Goal: Transaction & Acquisition: Purchase product/service

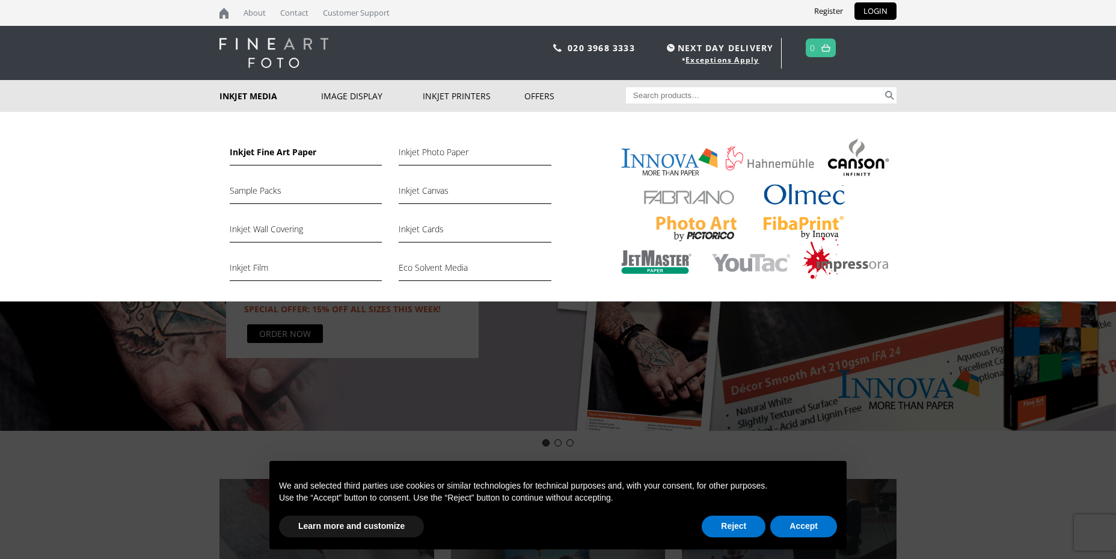
click at [252, 151] on link "Inkjet Fine Art Paper" at bounding box center [306, 155] width 152 height 20
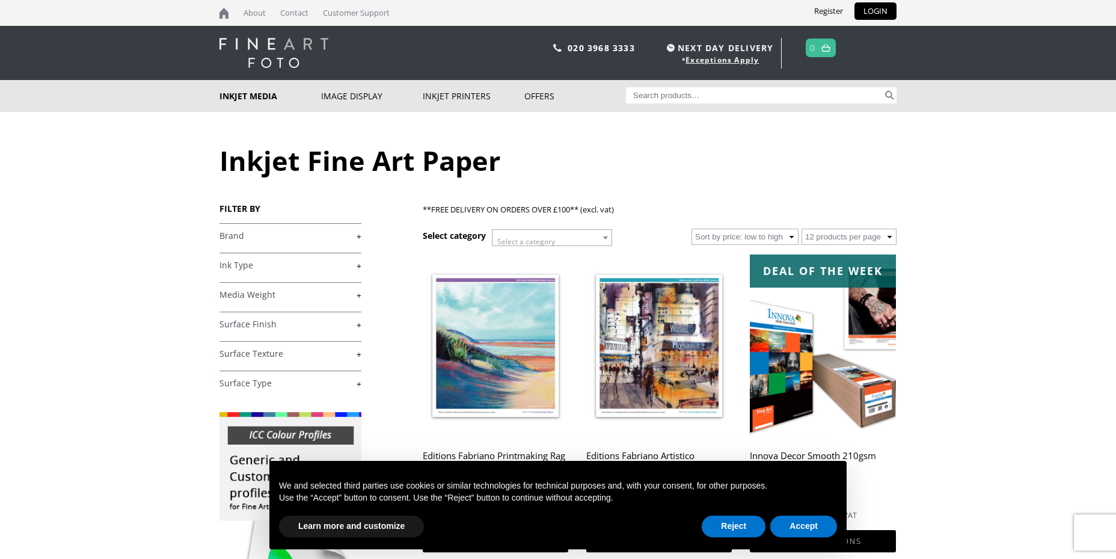
click at [641, 90] on input "Search for:" at bounding box center [754, 95] width 257 height 16
type input "Archival"
click at [883, 87] on button "Search" at bounding box center [890, 95] width 14 height 16
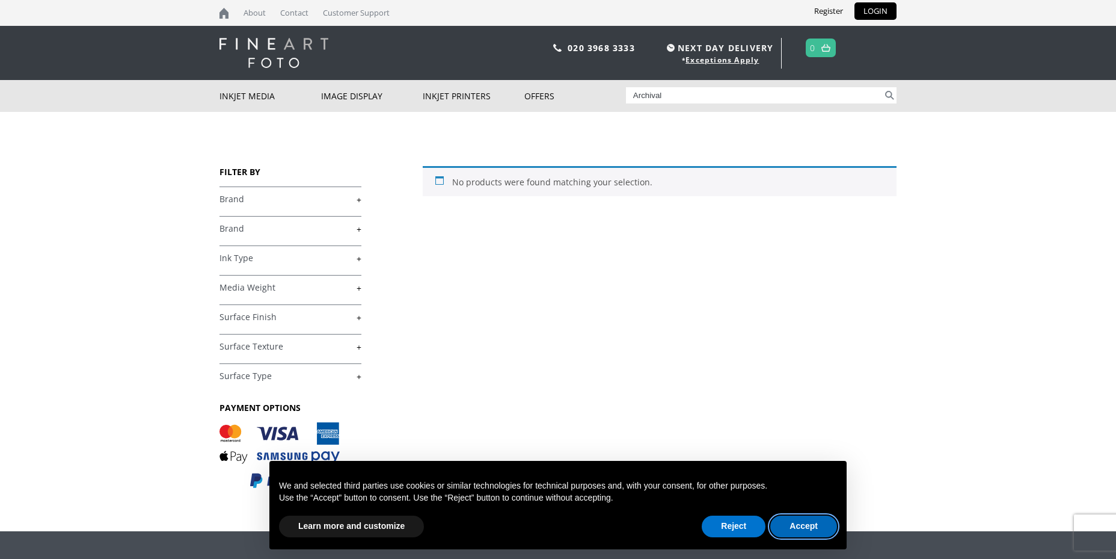
click at [821, 524] on button "Accept" at bounding box center [804, 526] width 67 height 22
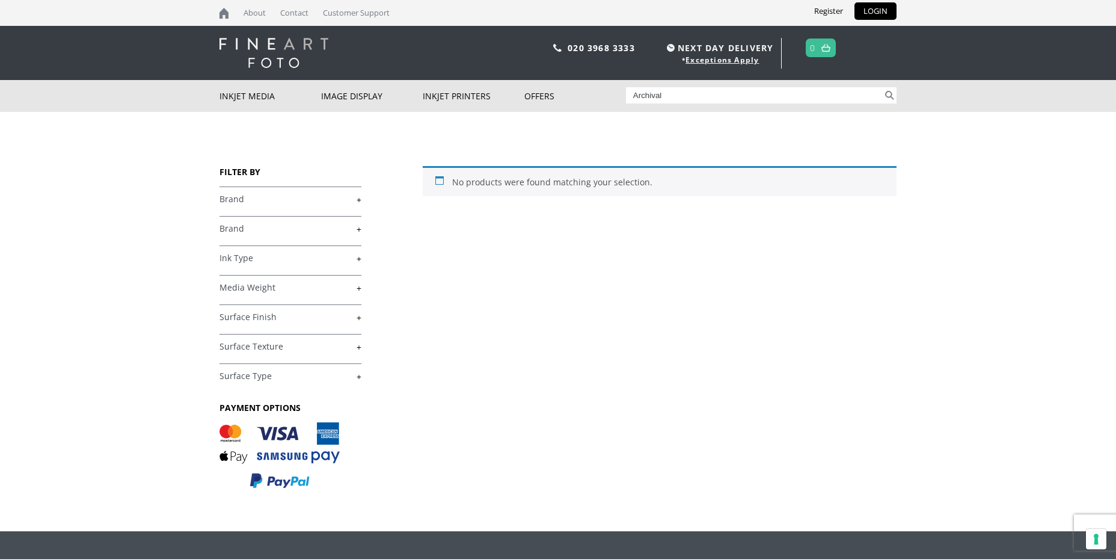
drag, startPoint x: 675, startPoint y: 96, endPoint x: 630, endPoint y: 94, distance: 44.5
click at [630, 94] on input "Archival" at bounding box center [754, 95] width 257 height 16
type input "Photo matt"
click at [883, 87] on button "Search" at bounding box center [890, 95] width 14 height 16
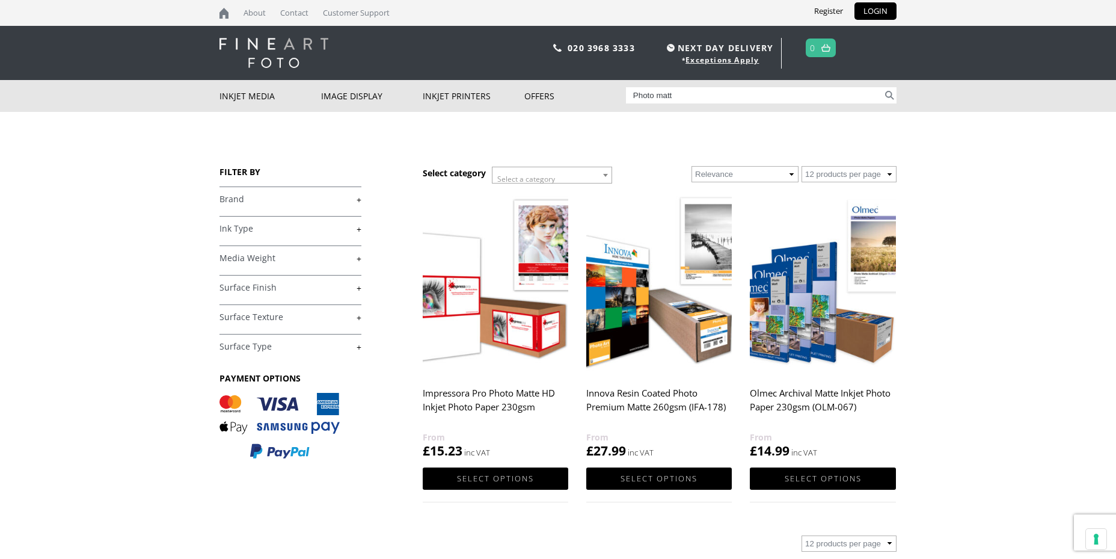
scroll to position [3, 0]
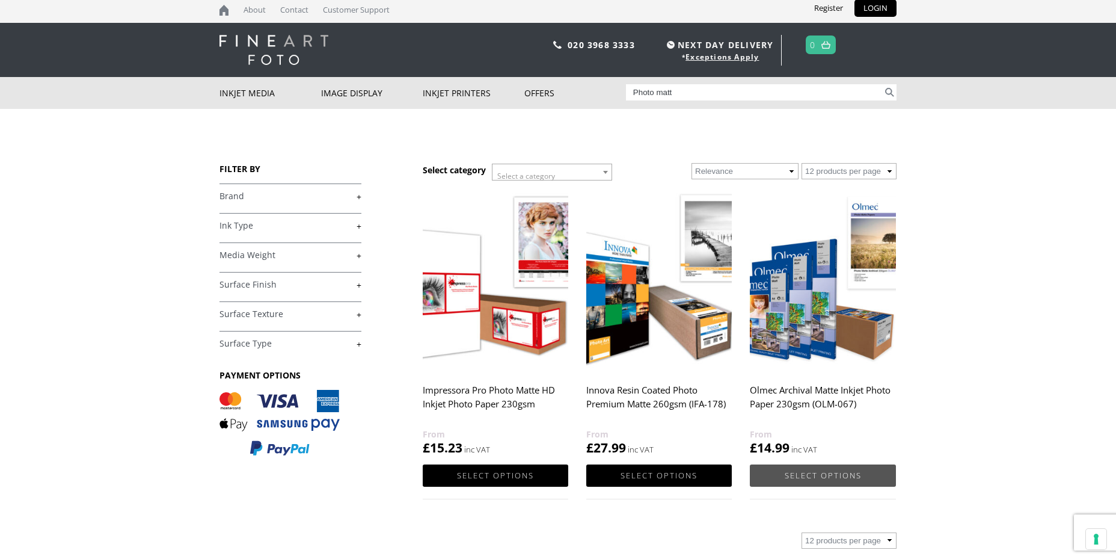
click at [809, 470] on link "Select options" at bounding box center [823, 475] width 146 height 22
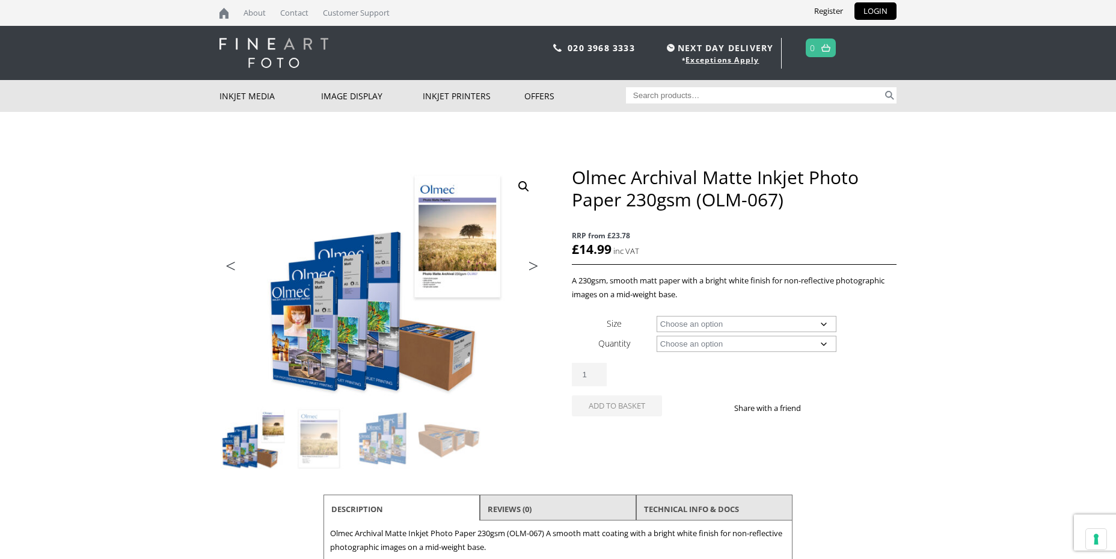
click at [822, 322] on select "Choose an option A4 Sheet A3 Sheet A3+ Sheet A2 Sheet 17" Wide Roll 24" Wide Ro…" at bounding box center [747, 324] width 180 height 16
select select "a3-sheet"
click at [823, 340] on select "Choose an option 50 Sheets 100 Sheets" at bounding box center [747, 344] width 180 height 16
select select "100-sheets"
select select "a3-sheet"
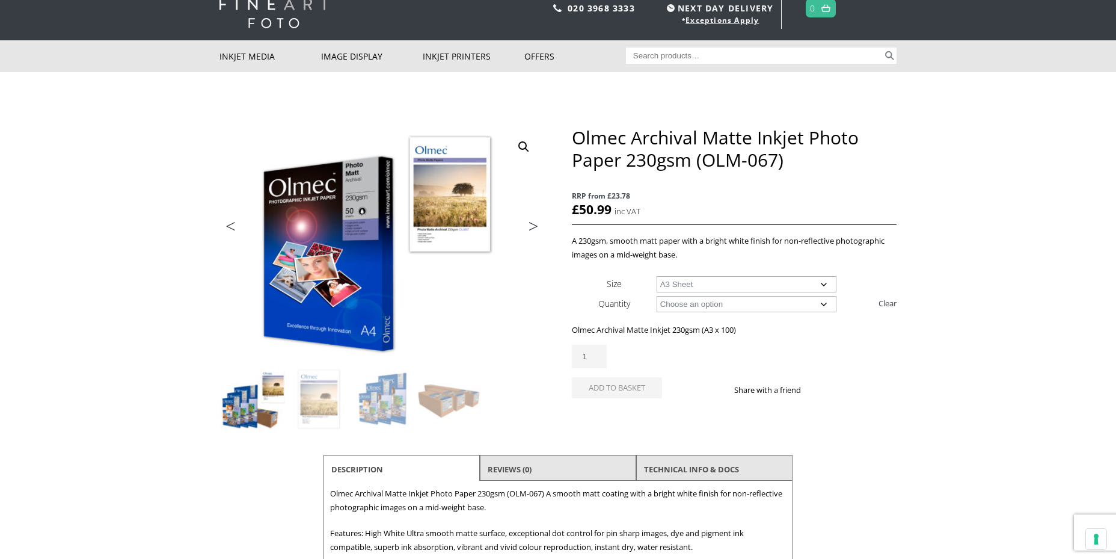
scroll to position [36, 0]
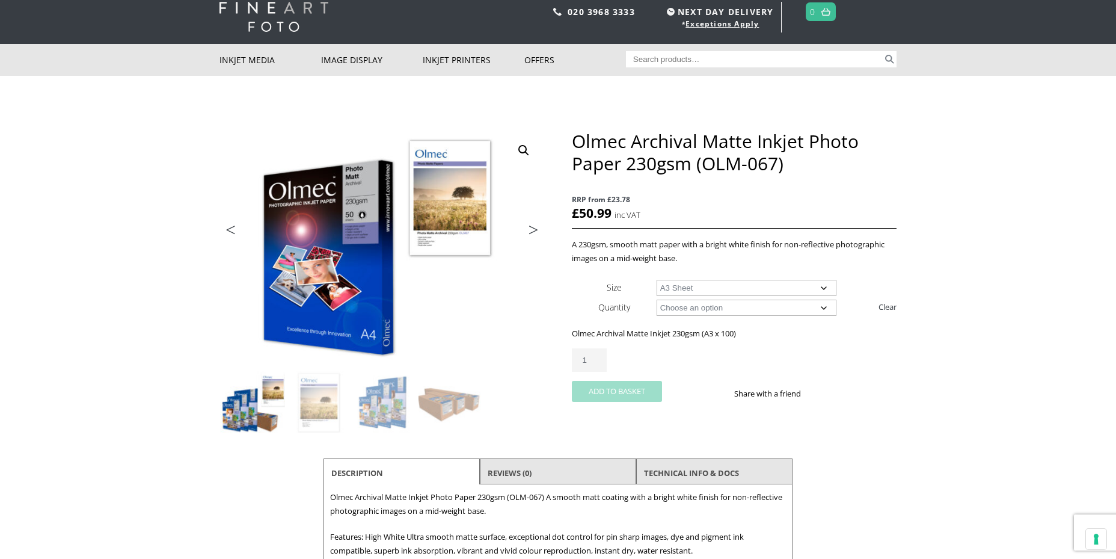
click at [614, 392] on button "Add to basket" at bounding box center [617, 391] width 90 height 21
click at [822, 304] on select "Choose an option 50 Sheets 100 Sheets" at bounding box center [747, 308] width 180 height 16
select select "50-sheets"
select select "a3-sheet"
select select "50-sheets"
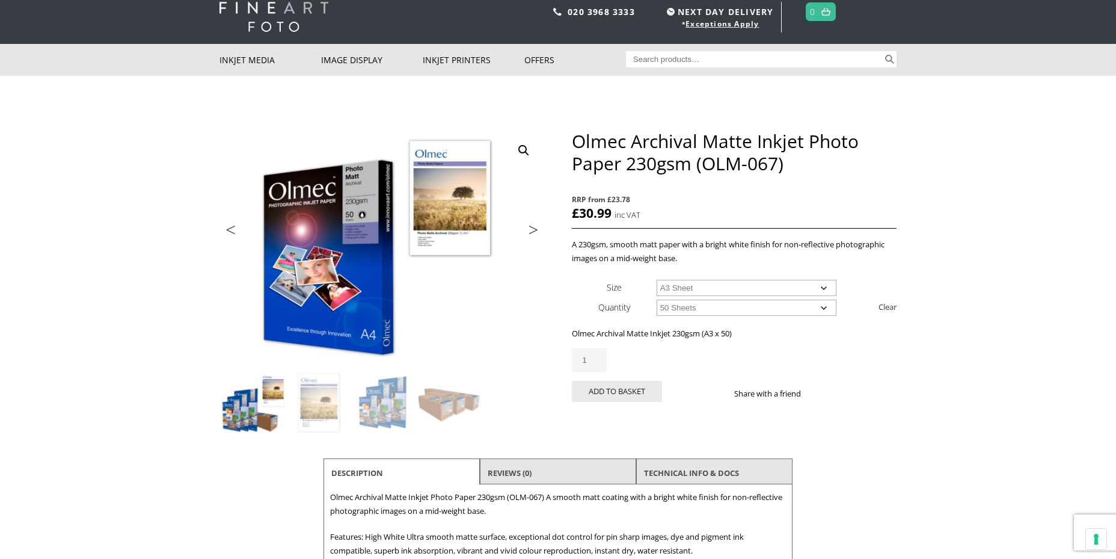
click at [588, 359] on input "1" at bounding box center [589, 359] width 35 height 23
click at [601, 363] on input "1" at bounding box center [589, 359] width 35 height 23
click at [598, 361] on input "1" at bounding box center [589, 359] width 35 height 23
click at [599, 357] on input "2" at bounding box center [589, 359] width 35 height 23
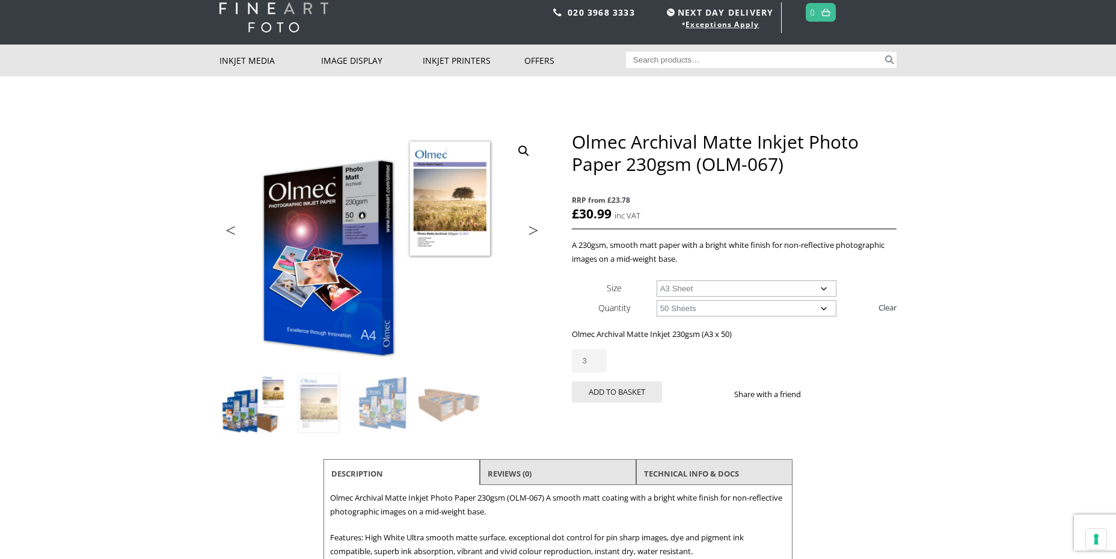
type input "2"
click at [600, 363] on input "2" at bounding box center [589, 360] width 35 height 23
click at [618, 396] on button "Add to basket" at bounding box center [617, 391] width 90 height 21
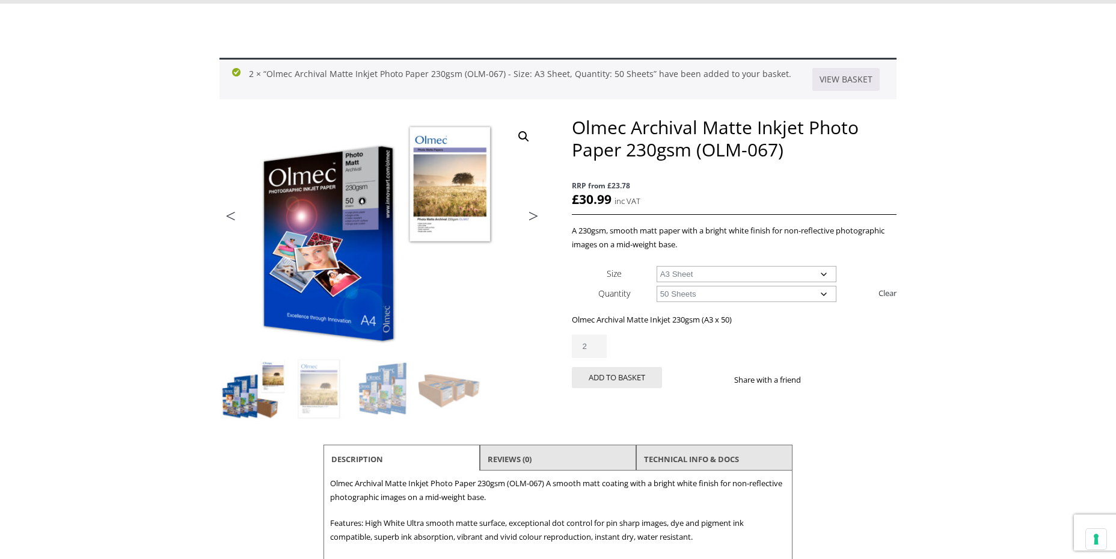
scroll to position [109, 0]
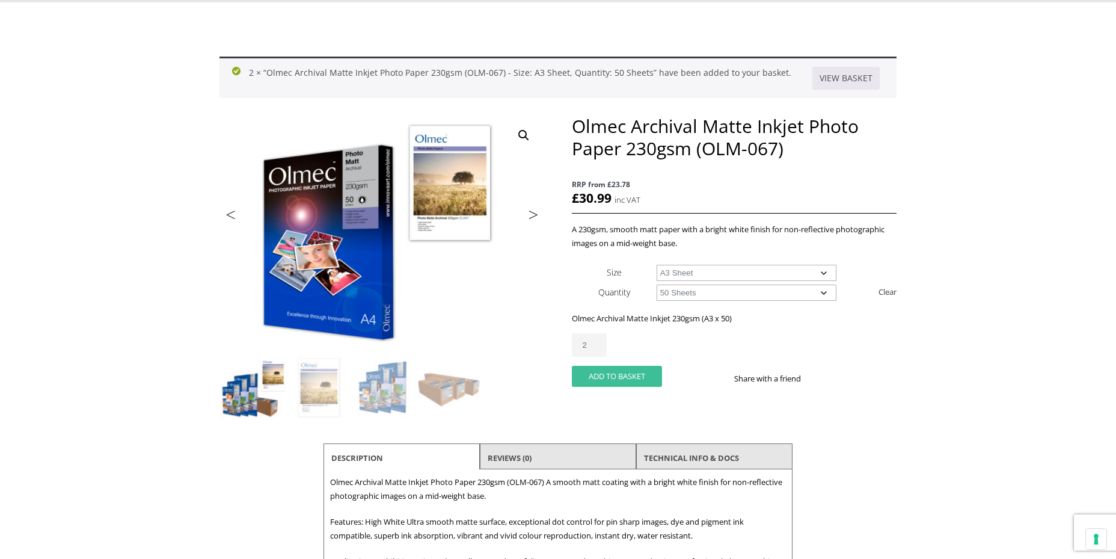
click at [621, 375] on button "Add to basket" at bounding box center [617, 376] width 90 height 21
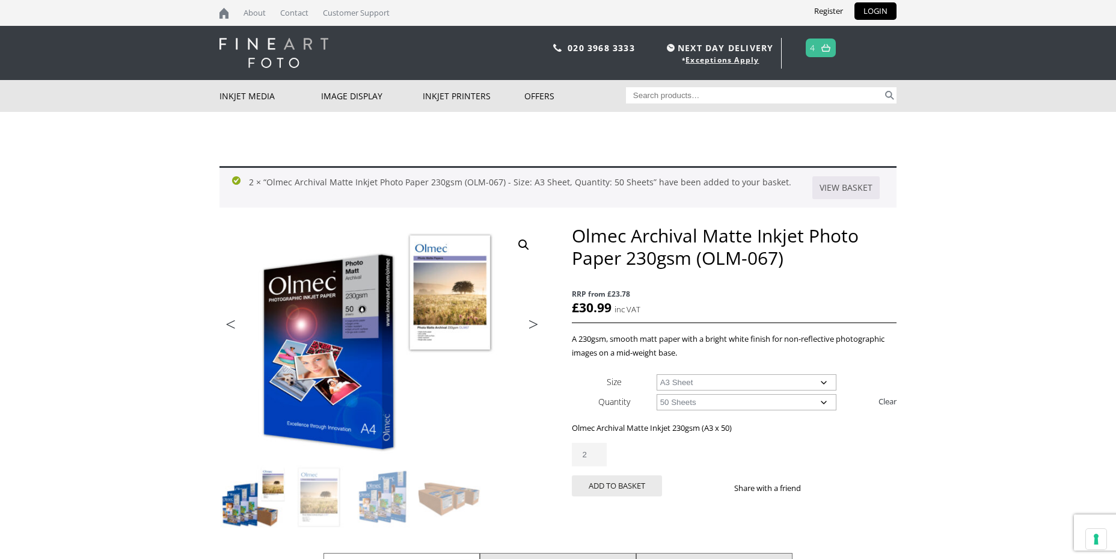
click at [816, 50] on link "4" at bounding box center [812, 47] width 5 height 17
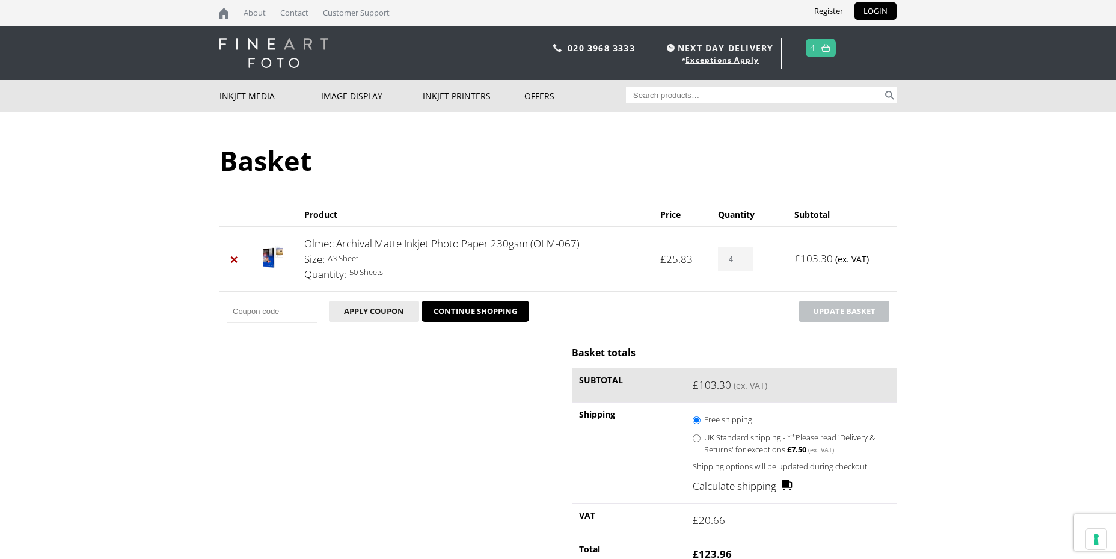
click at [737, 254] on input "4" at bounding box center [735, 258] width 35 height 23
click at [744, 261] on input "3" at bounding box center [735, 258] width 35 height 23
type input "2"
click at [745, 261] on input "2" at bounding box center [735, 258] width 35 height 23
click at [847, 312] on button "Update basket" at bounding box center [844, 311] width 90 height 21
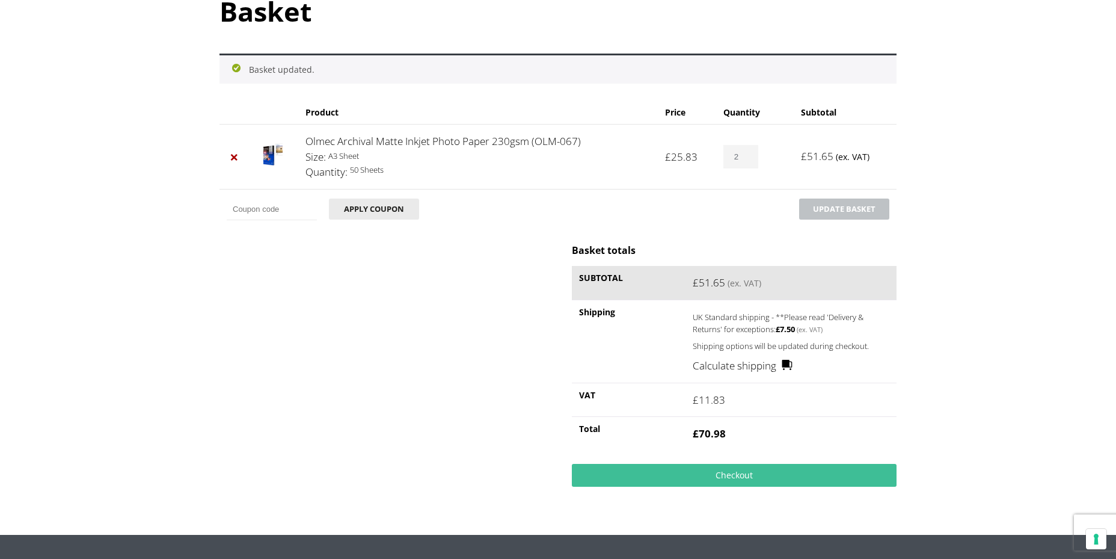
scroll to position [153, 0]
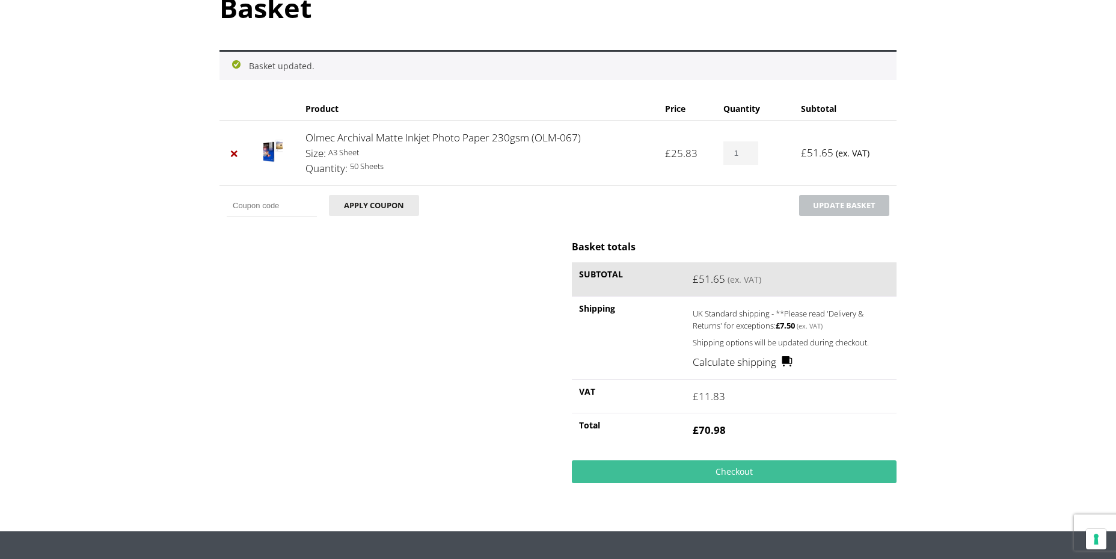
click at [751, 154] on input "1" at bounding box center [741, 152] width 35 height 23
click at [752, 151] on input "2" at bounding box center [741, 152] width 35 height 23
click at [752, 152] on input "3" at bounding box center [741, 152] width 35 height 23
type input "4"
click at [752, 152] on input "4" at bounding box center [741, 152] width 35 height 23
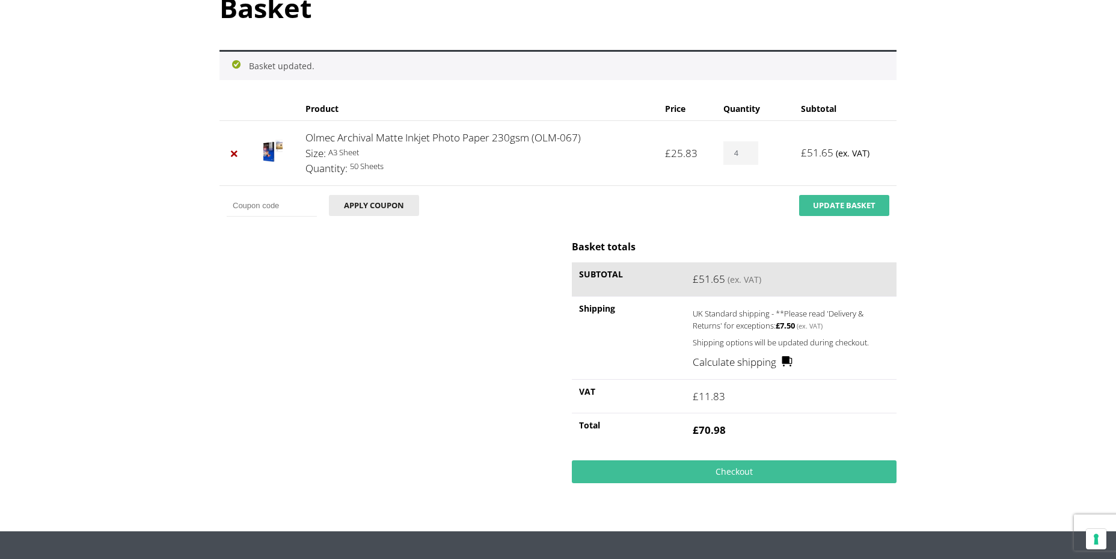
click at [836, 205] on button "Update basket" at bounding box center [844, 205] width 90 height 21
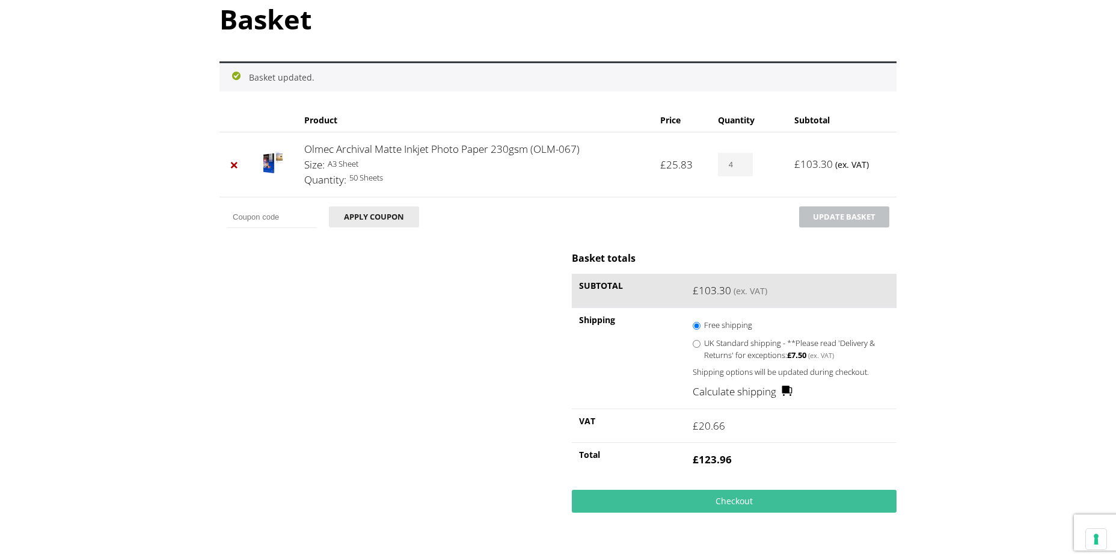
scroll to position [151, 0]
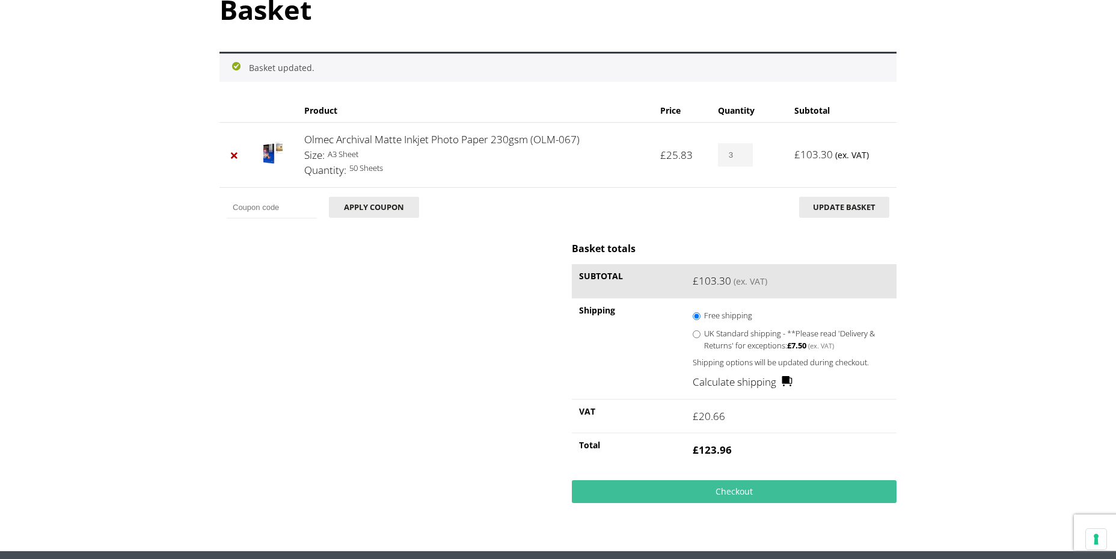
click at [746, 158] on input "3" at bounding box center [735, 154] width 35 height 23
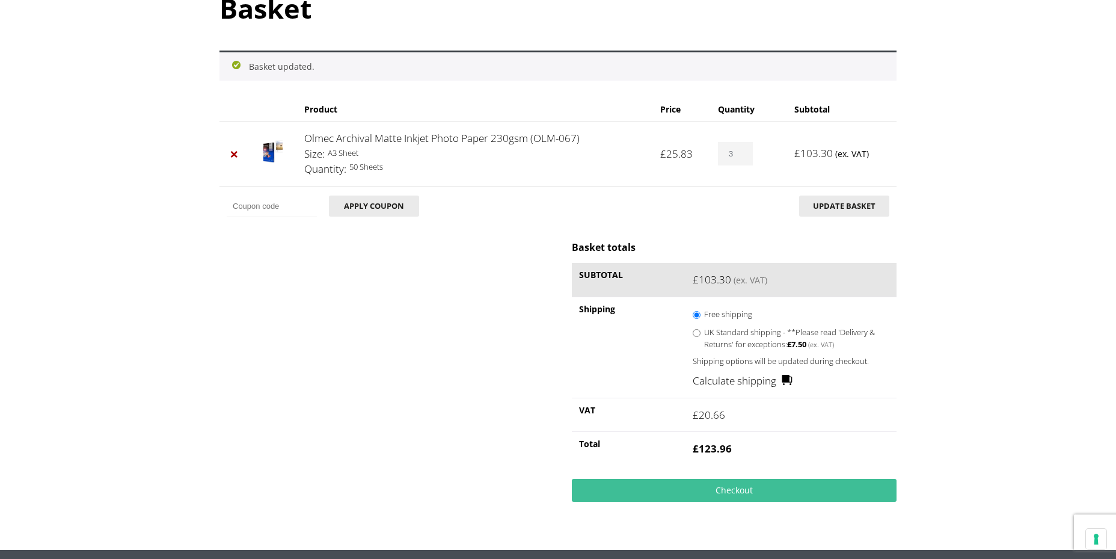
click at [746, 159] on input "3" at bounding box center [735, 153] width 35 height 23
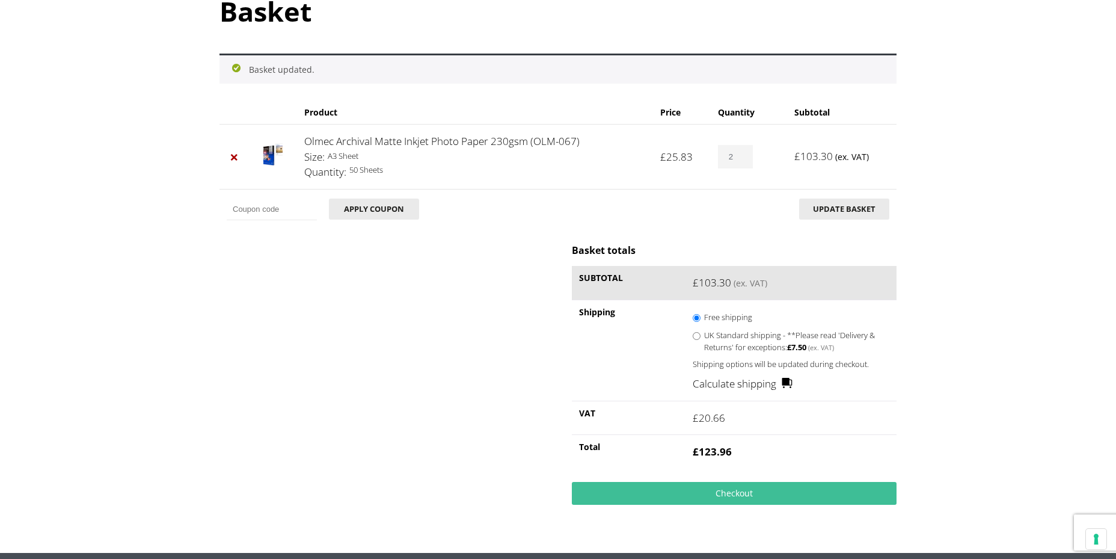
type input "2"
click at [746, 161] on input "2" at bounding box center [735, 156] width 35 height 23
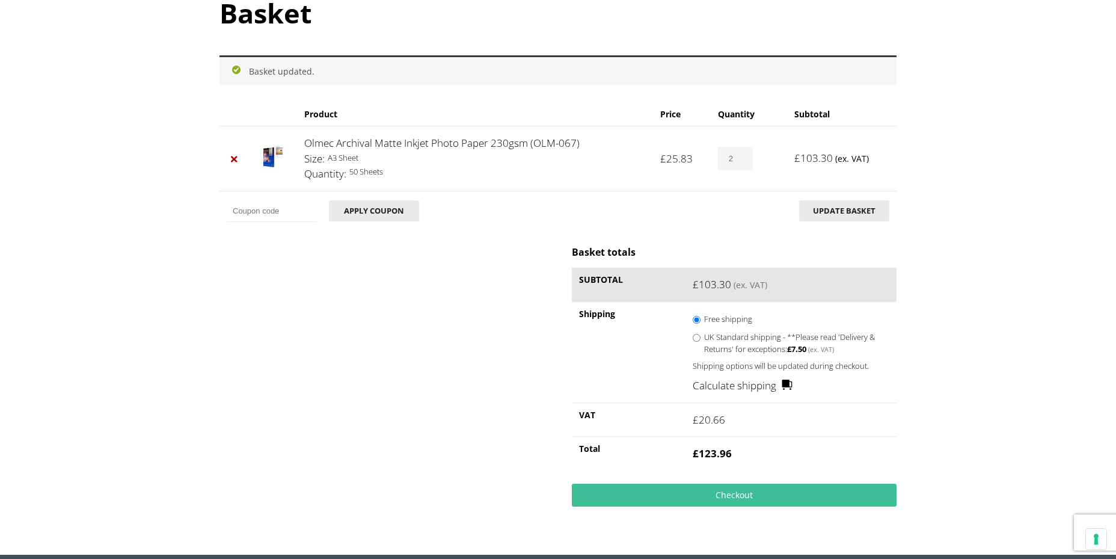
scroll to position [150, 0]
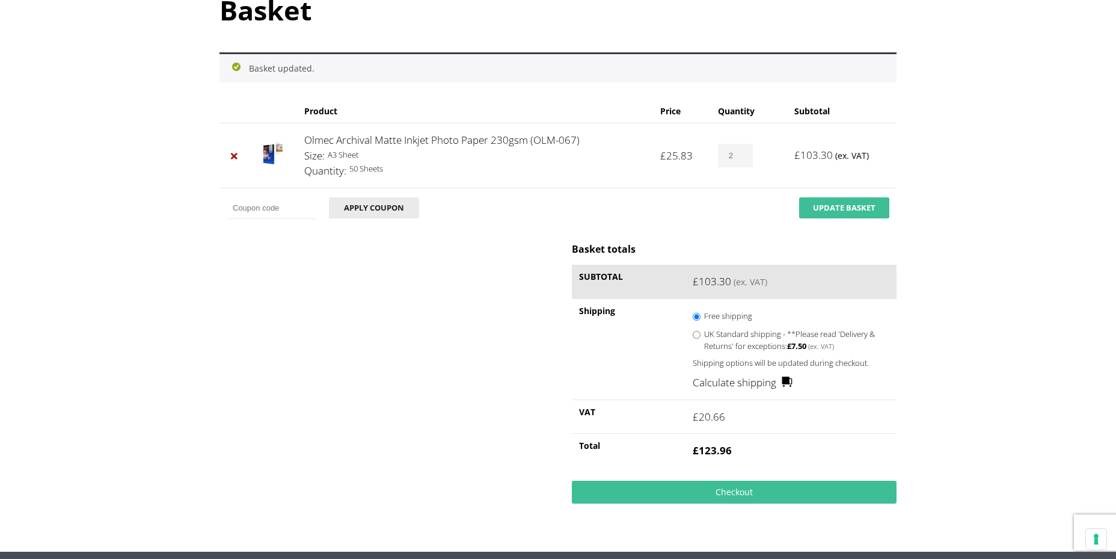
click at [841, 208] on button "Update basket" at bounding box center [844, 207] width 90 height 21
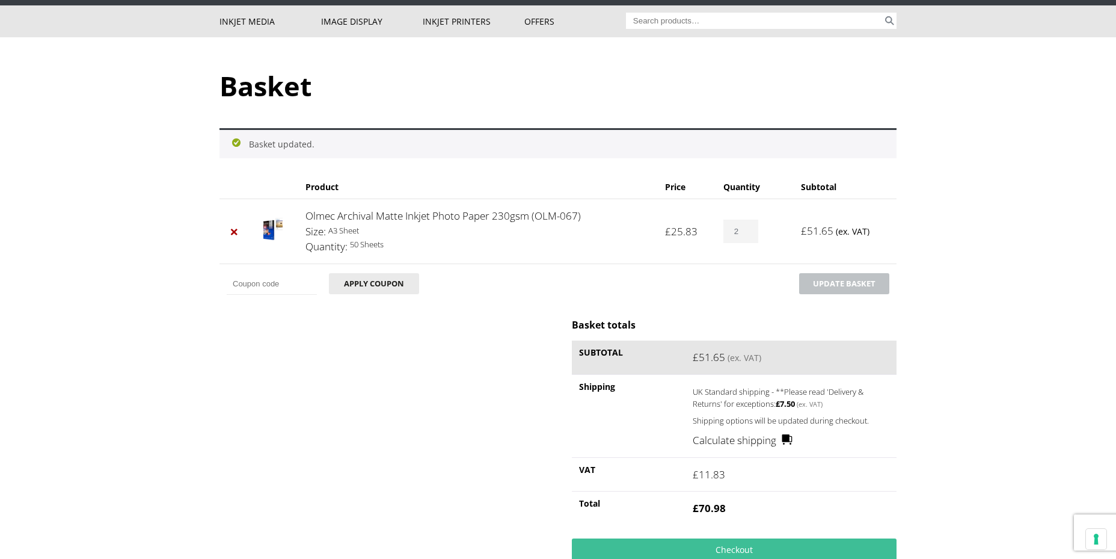
scroll to position [0, 0]
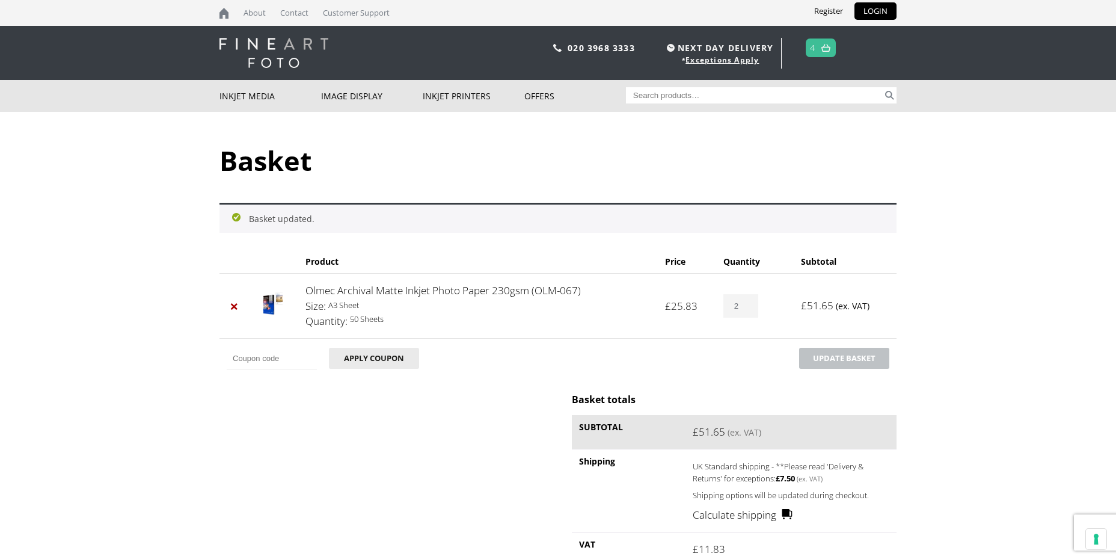
click at [641, 96] on input "Search for:" at bounding box center [754, 95] width 257 height 16
type input "Cold Press rough textured"
click at [883, 87] on button "Search" at bounding box center [890, 95] width 14 height 16
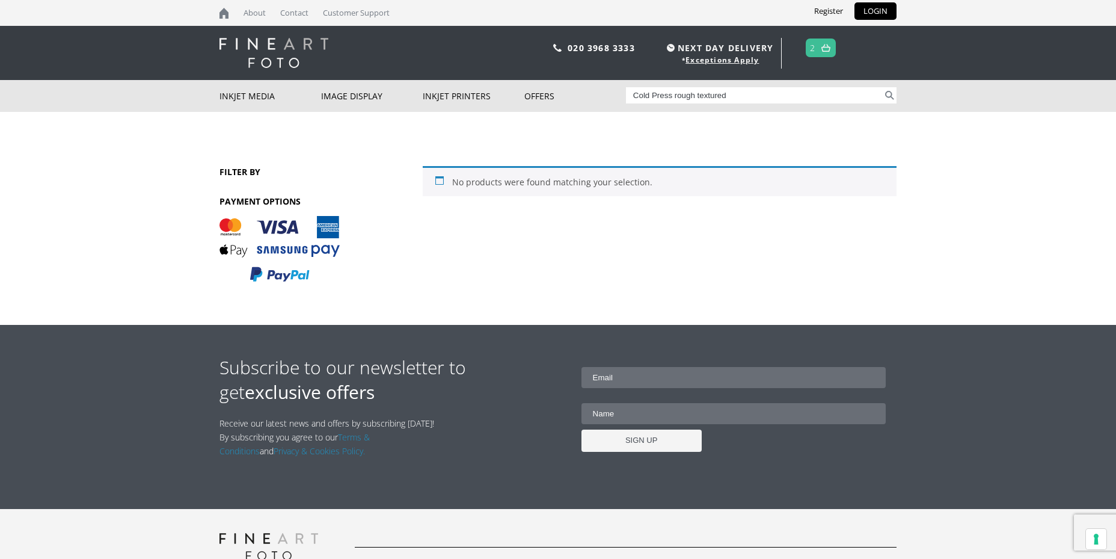
click at [469, 186] on div "No products were found matching your selection." at bounding box center [660, 181] width 474 height 30
click at [739, 96] on input "Cold Press rough textured" at bounding box center [754, 95] width 257 height 16
drag, startPoint x: 746, startPoint y: 96, endPoint x: 672, endPoint y: 96, distance: 74.0
click at [672, 96] on input "Cold Press rough textured" at bounding box center [754, 95] width 257 height 16
type input "Cold Press"
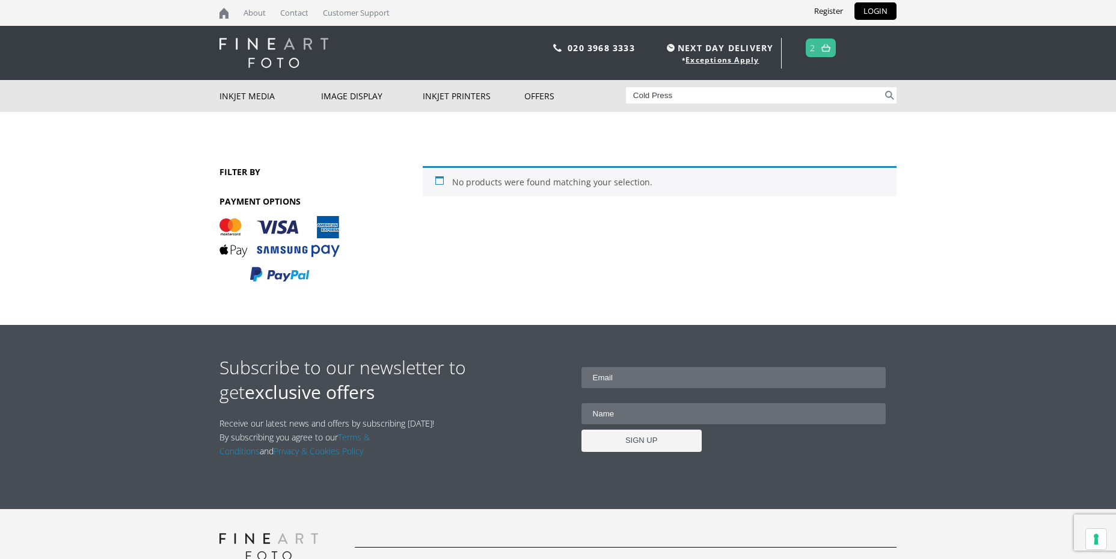
click at [883, 87] on button "Search" at bounding box center [890, 95] width 14 height 16
drag, startPoint x: 679, startPoint y: 97, endPoint x: 630, endPoint y: 94, distance: 49.4
click at [630, 94] on input "Cold Press" at bounding box center [754, 95] width 257 height 16
type input "IFA13"
click at [883, 87] on button "Search" at bounding box center [890, 95] width 14 height 16
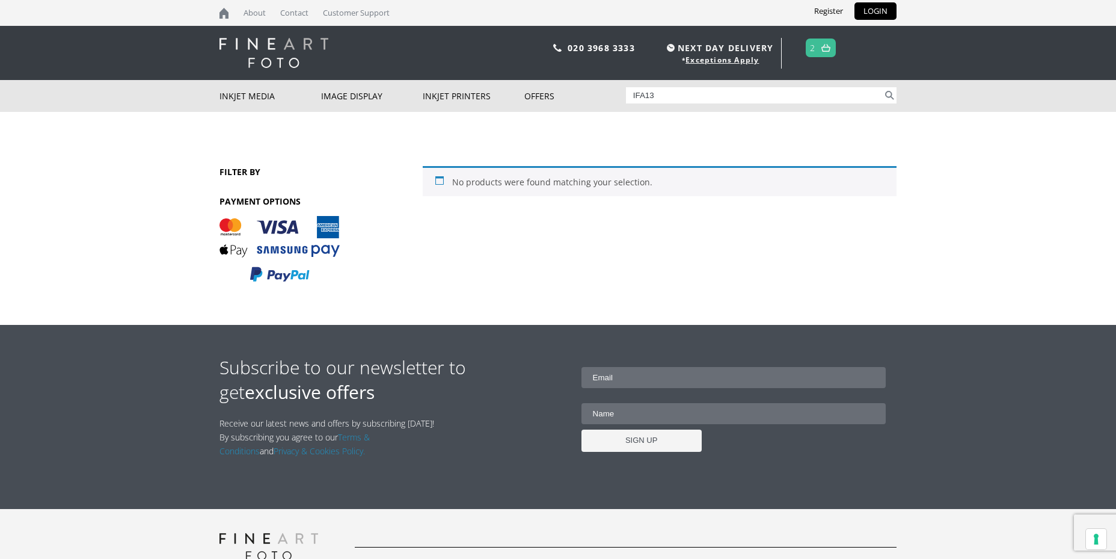
click at [668, 94] on input "IFA13" at bounding box center [754, 95] width 257 height 16
click at [883, 87] on button "Search" at bounding box center [890, 95] width 14 height 16
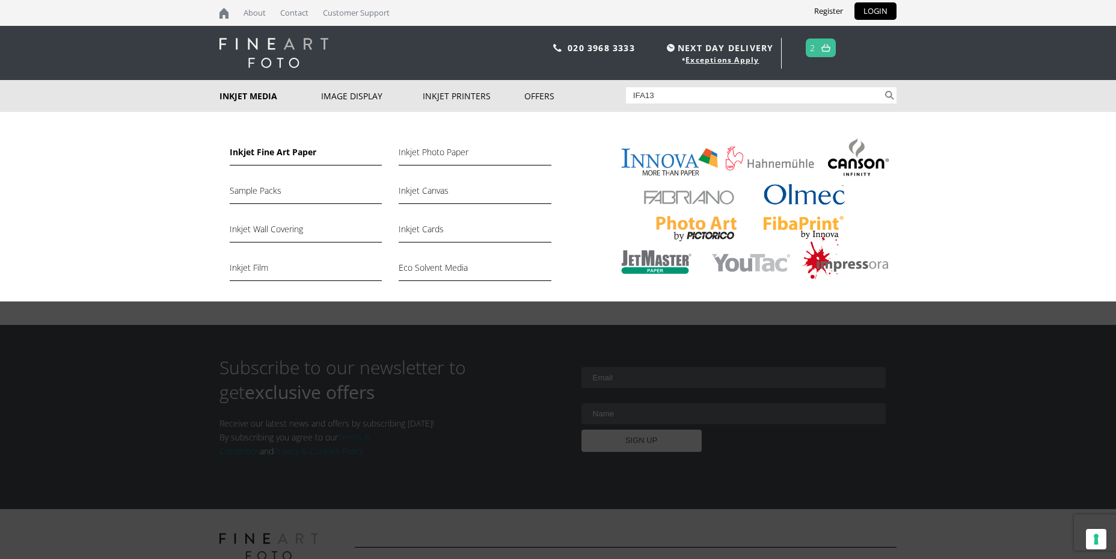
click at [268, 150] on link "Inkjet Fine Art Paper" at bounding box center [306, 155] width 152 height 20
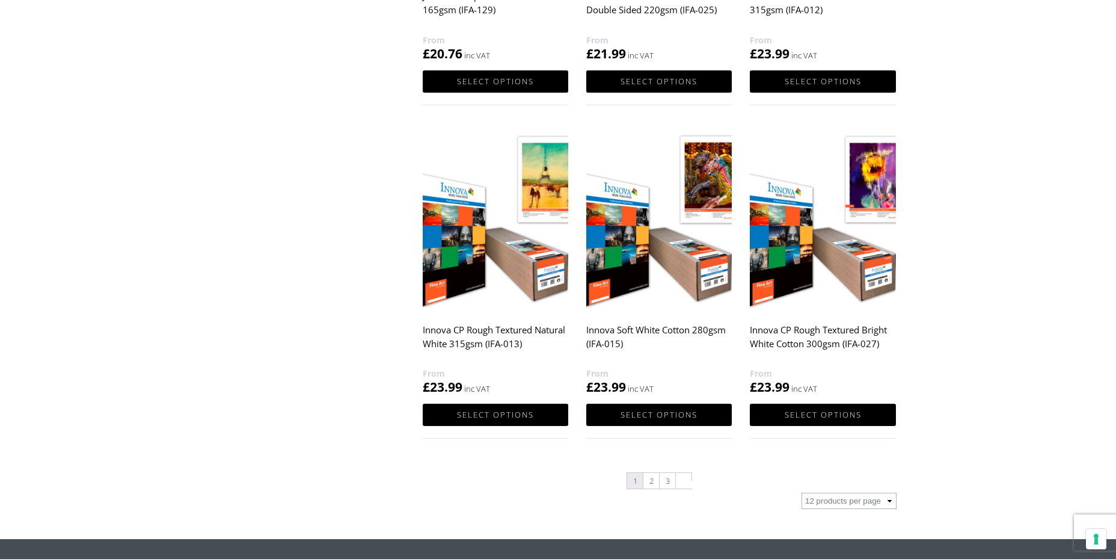
scroll to position [1128, 0]
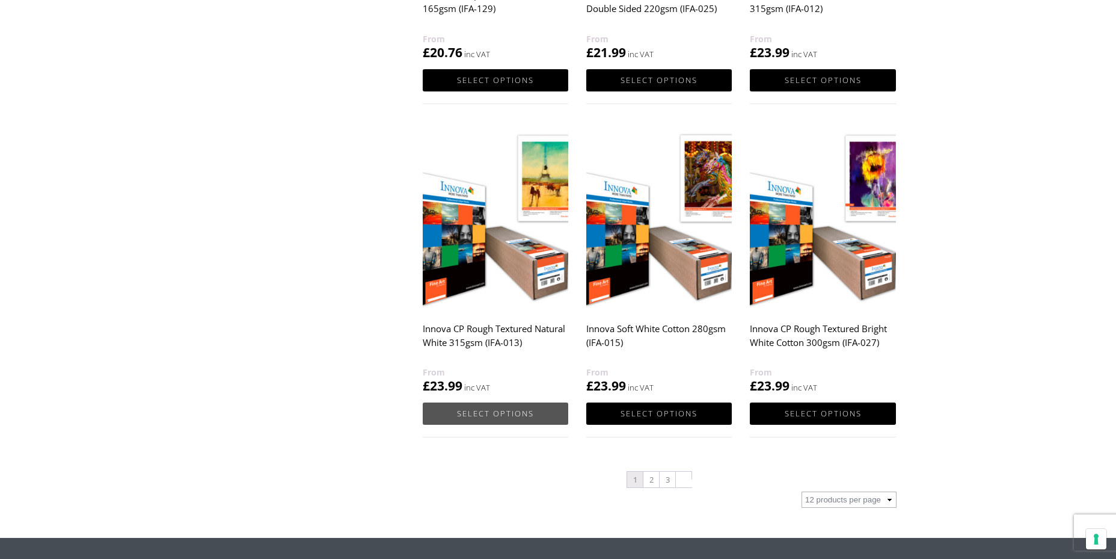
click at [482, 411] on link "Select options" at bounding box center [496, 413] width 146 height 22
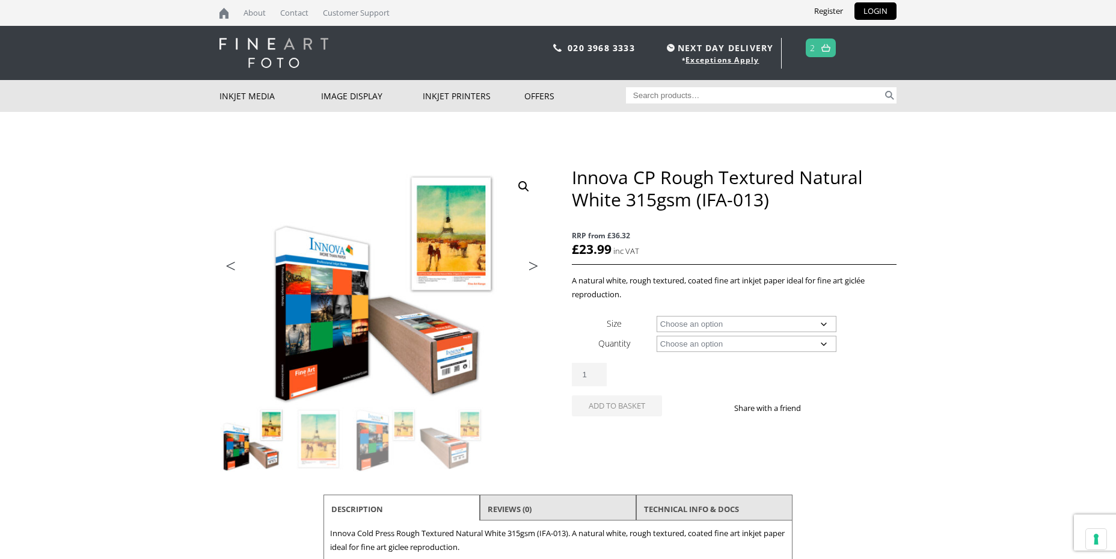
click at [825, 321] on select "Choose an option A4 Sheet A3 Sheet A3+ Sheet A2 Sheet 17" Wide Roll 24" Wide Ro…" at bounding box center [747, 324] width 180 height 16
select select "a4-sheet"
click at [825, 345] on select "Choose an option 25 Sheets" at bounding box center [747, 344] width 180 height 16
select select "25-sheets"
select select "a4-sheet"
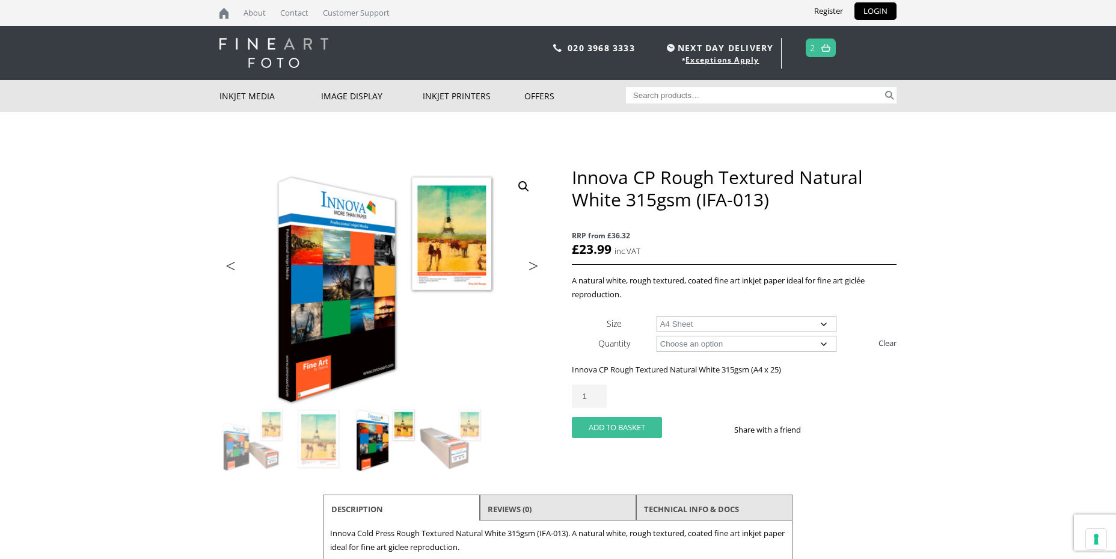
click at [617, 426] on button "Add to basket" at bounding box center [617, 427] width 90 height 21
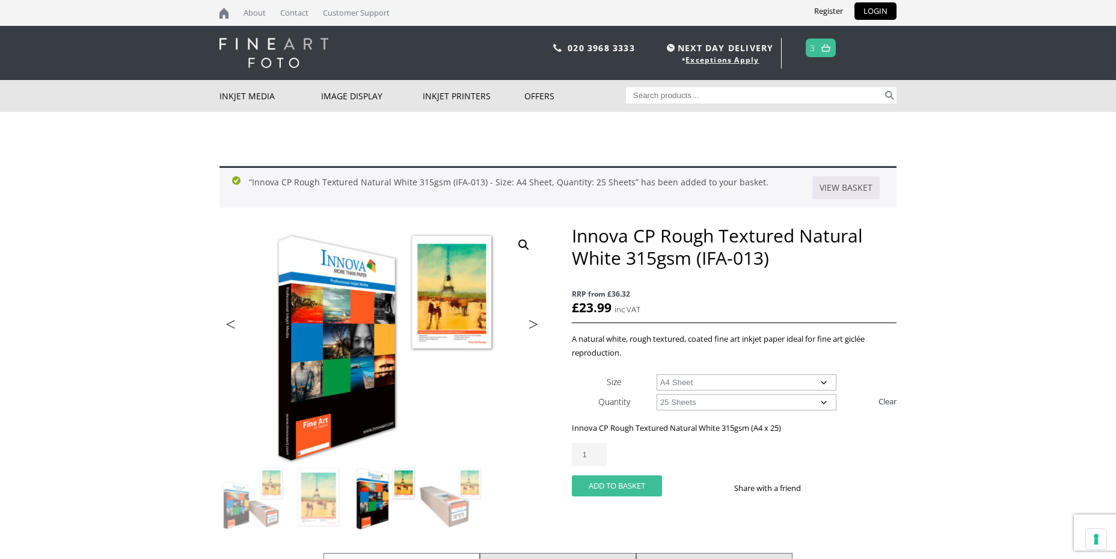
click at [615, 489] on button "Add to basket" at bounding box center [617, 485] width 90 height 21
click at [822, 48] on link at bounding box center [826, 47] width 15 height 17
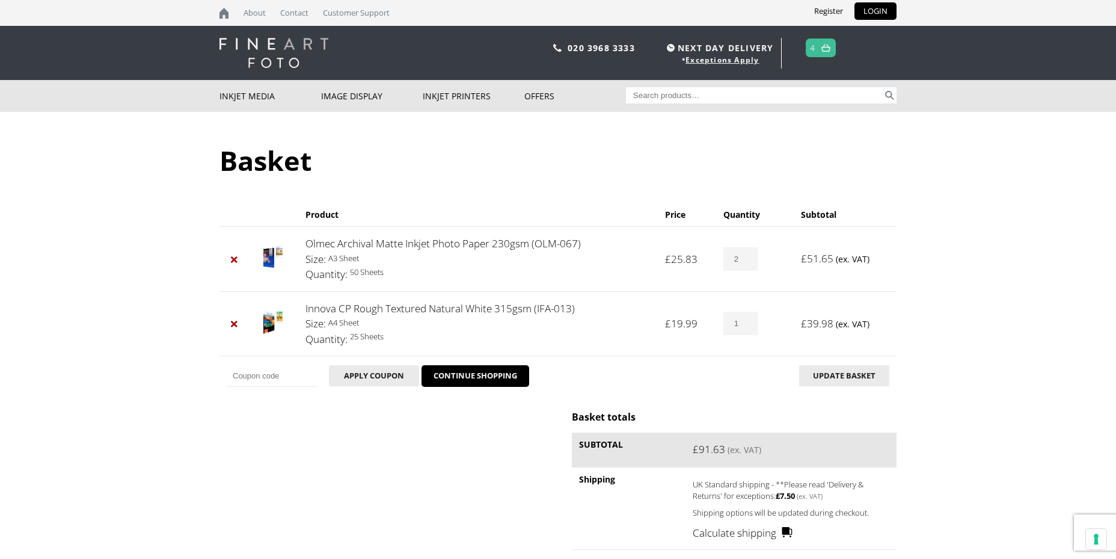
click at [751, 328] on input "1" at bounding box center [741, 323] width 35 height 23
type input "0"
click at [752, 326] on input "0" at bounding box center [741, 323] width 35 height 23
click at [841, 373] on button "Update basket" at bounding box center [844, 375] width 90 height 21
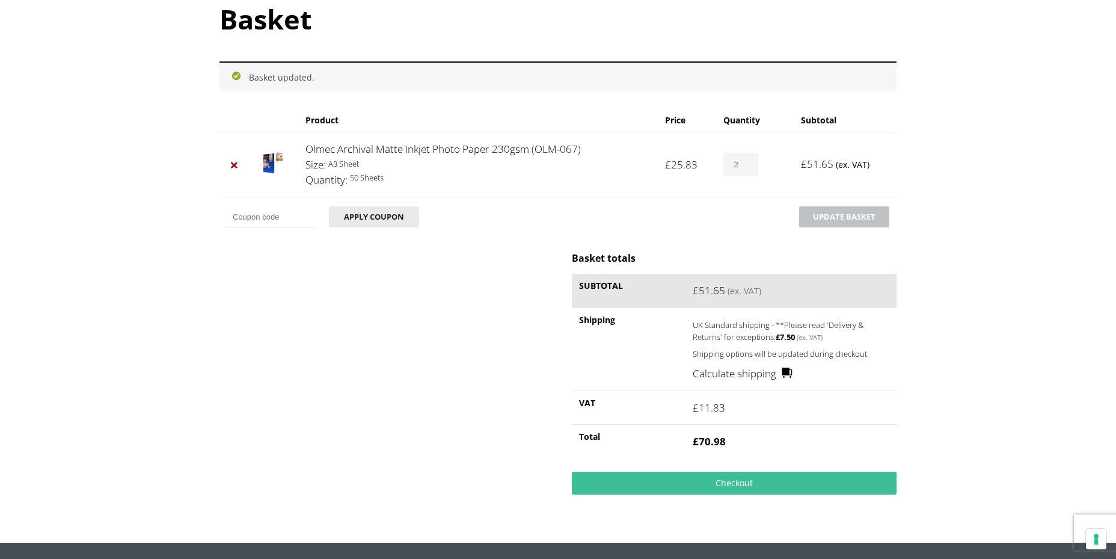
scroll to position [143, 0]
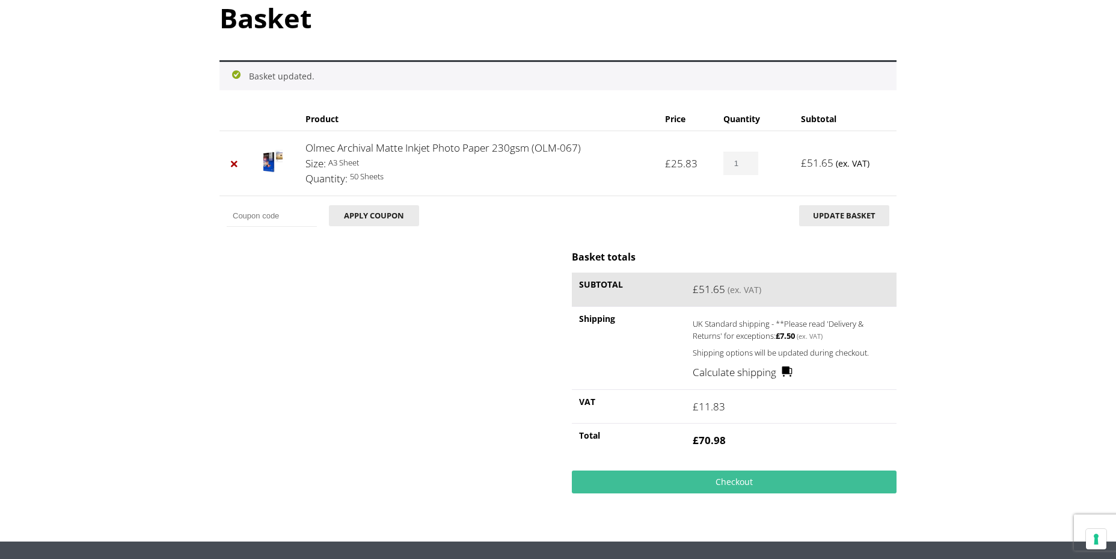
type input "1"
click at [751, 167] on input "1" at bounding box center [741, 163] width 35 height 23
click at [824, 215] on button "Update basket" at bounding box center [844, 215] width 90 height 21
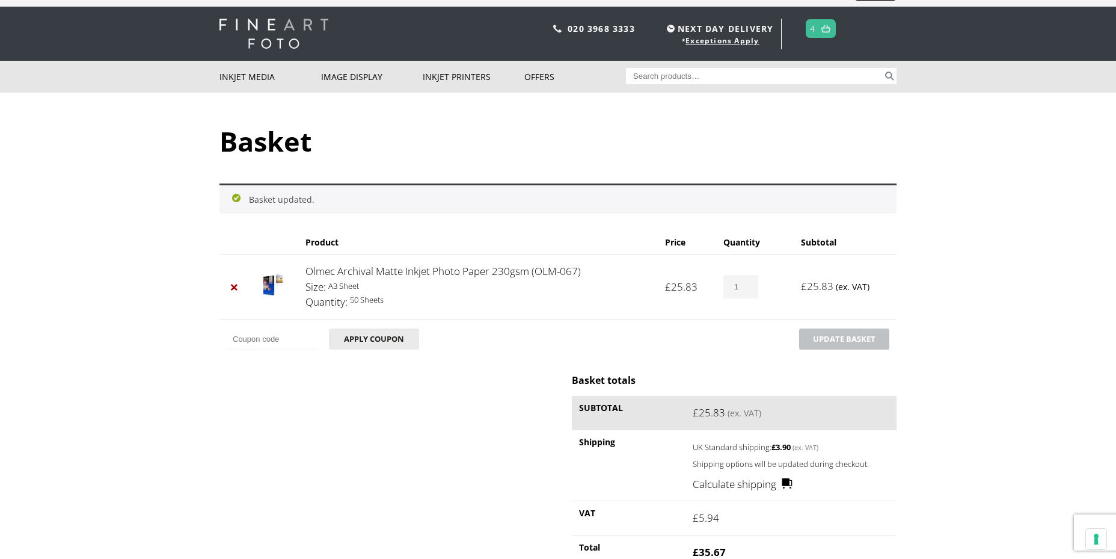
scroll to position [0, 0]
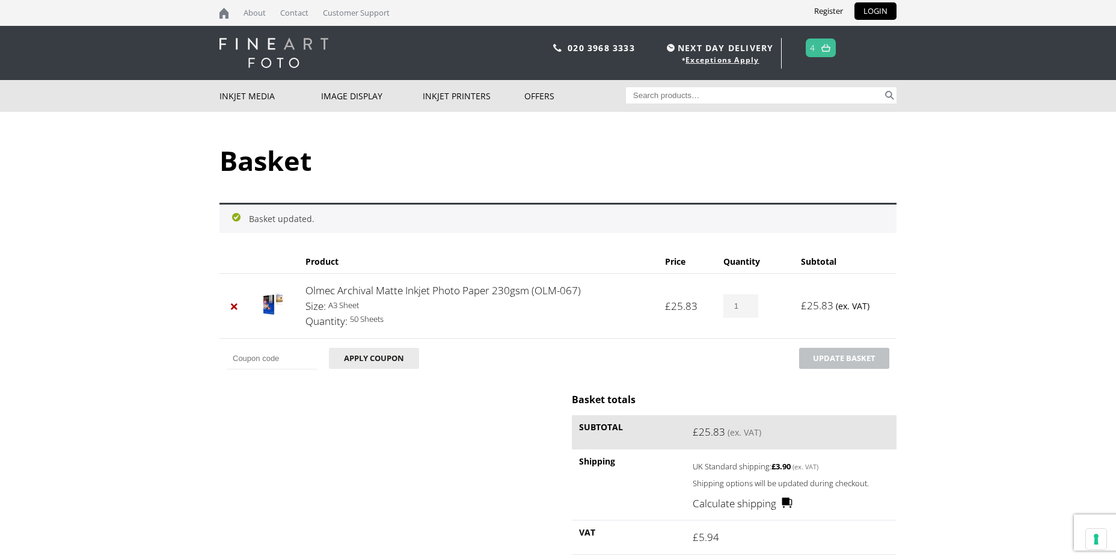
click at [840, 49] on p "020 3968 3333 NEXT DAY DELIVERY * Exceptions Apply 4" at bounding box center [693, 53] width 407 height 31
click at [829, 50] on img at bounding box center [826, 48] width 9 height 8
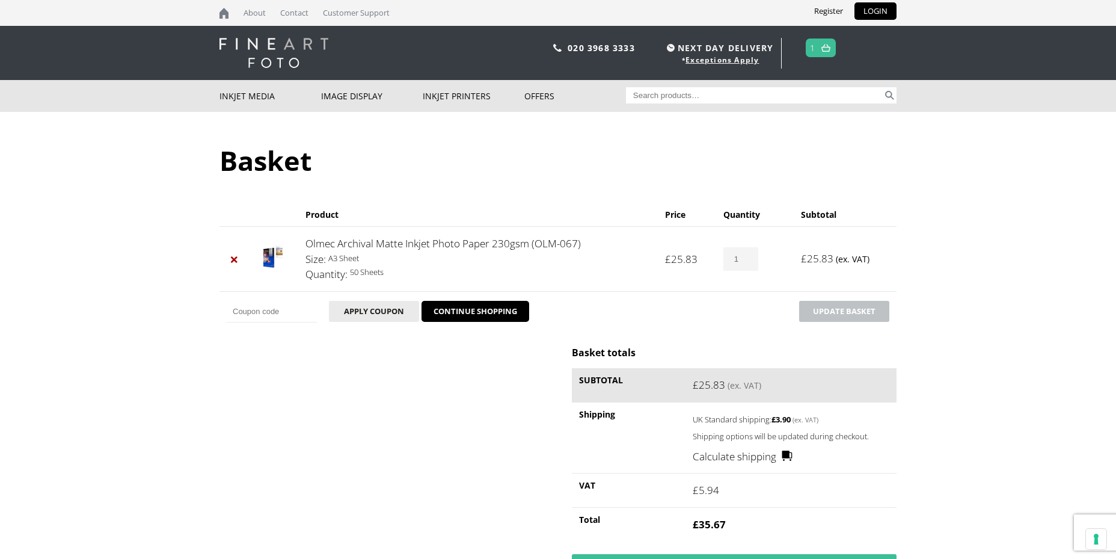
click at [350, 365] on div "Basket totals Subtotal £ 25.83 (ex. VAT) Shipping UK Standard shipping: £ 3.90 …" at bounding box center [558, 471] width 677 height 250
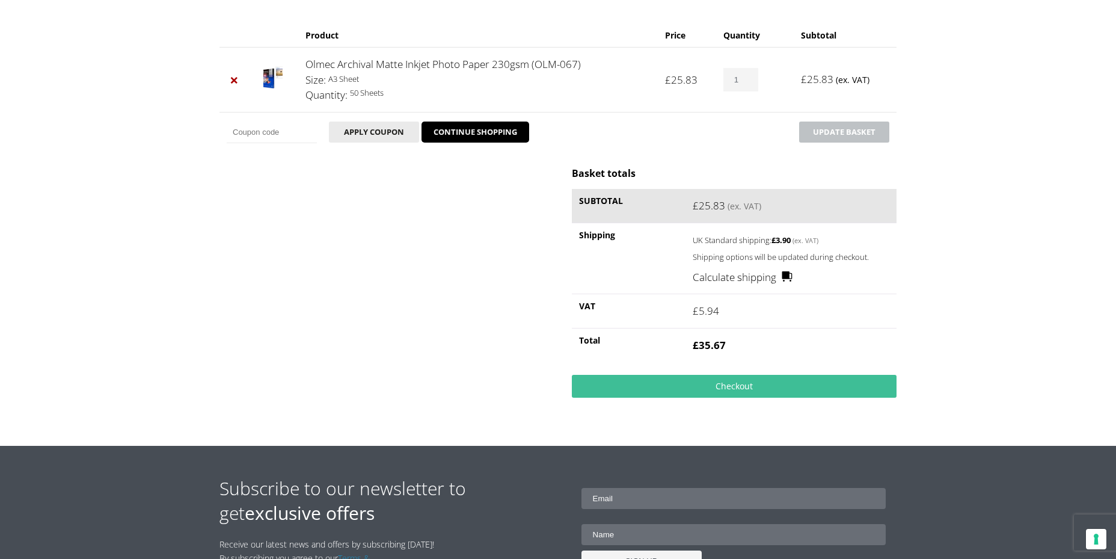
scroll to position [180, 0]
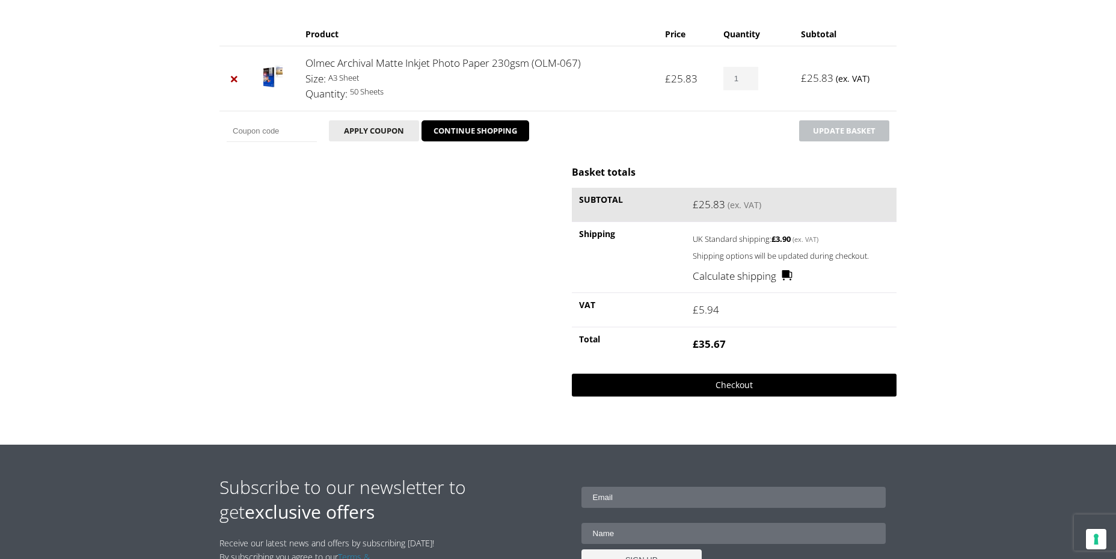
click at [698, 384] on link "Checkout" at bounding box center [734, 385] width 325 height 23
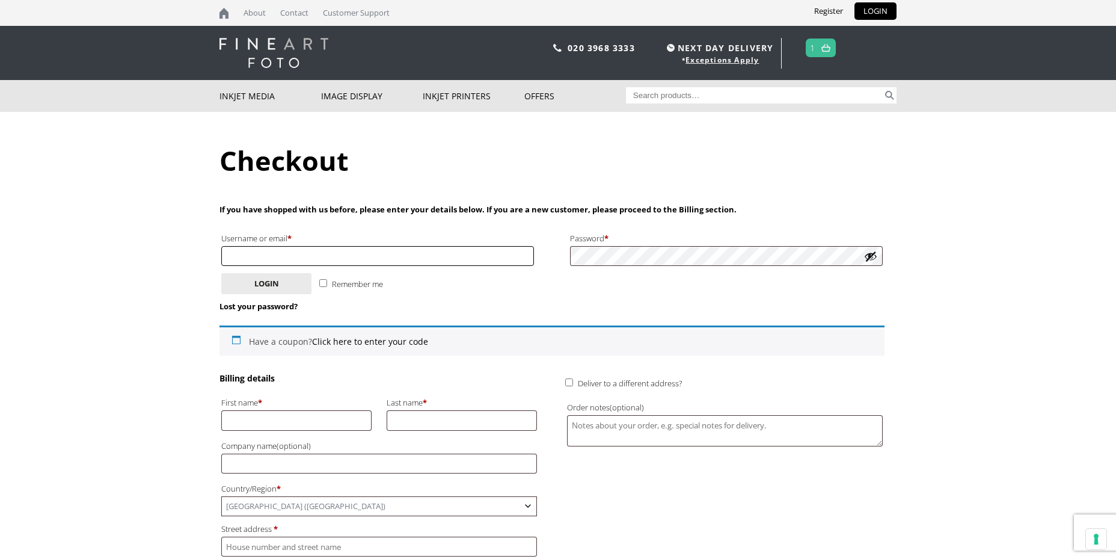
click at [254, 254] on input "Username or email * Required" at bounding box center [377, 256] width 313 height 20
type input "[PERSON_NAME][EMAIL_ADDRESS][PERSON_NAME][DOMAIN_NAME]"
type input "Colin"
type input "[PERSON_NAME]"
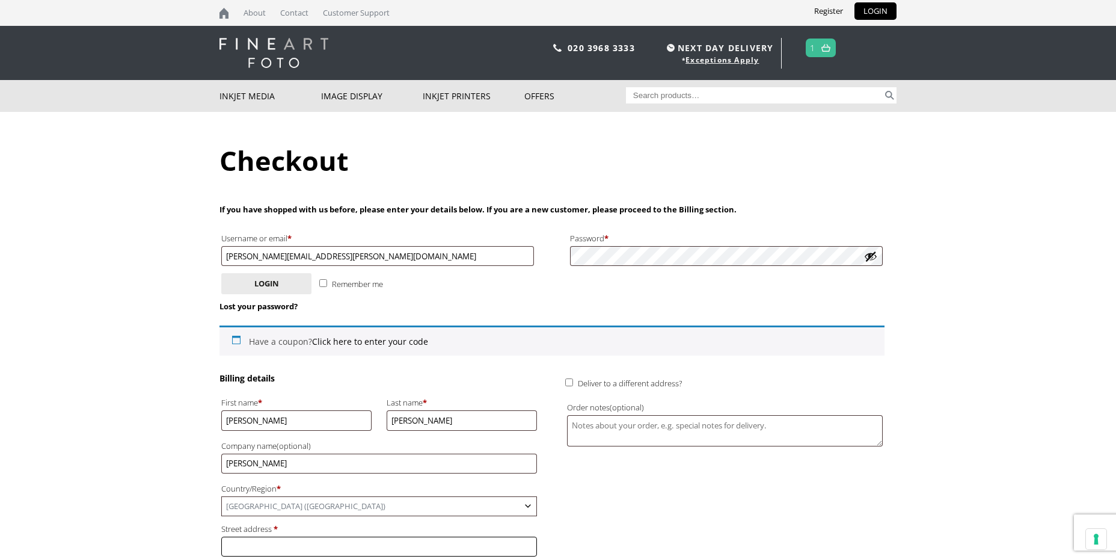
type input "17 Fergusson View"
type input "[GEOGRAPHIC_DATA][PERSON_NAME]"
type input "Peeblesshire"
type input "EH46 7DJ"
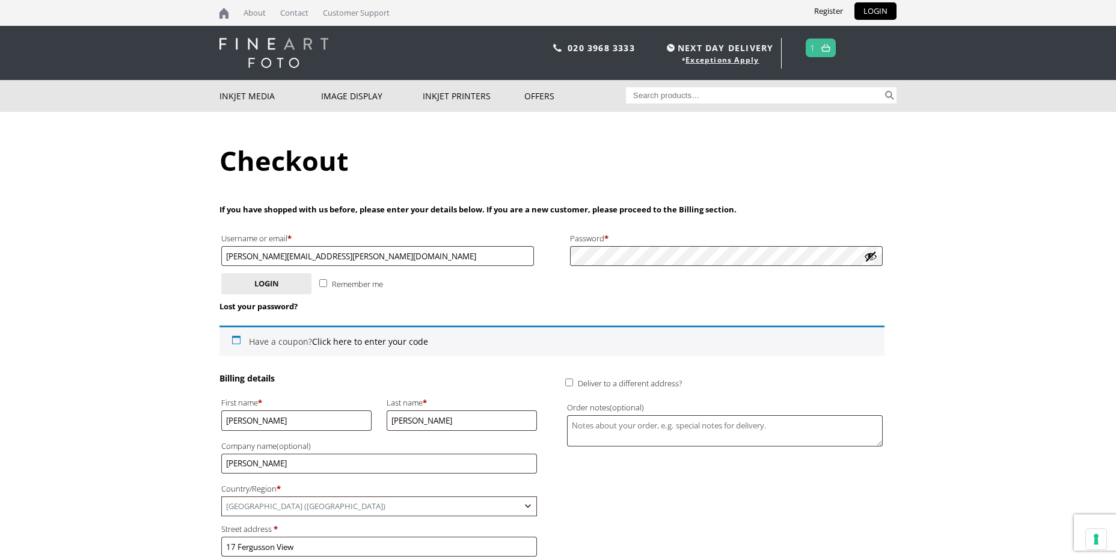
type input "+441968660624"
click at [221, 273] on button "Login" at bounding box center [266, 283] width 90 height 21
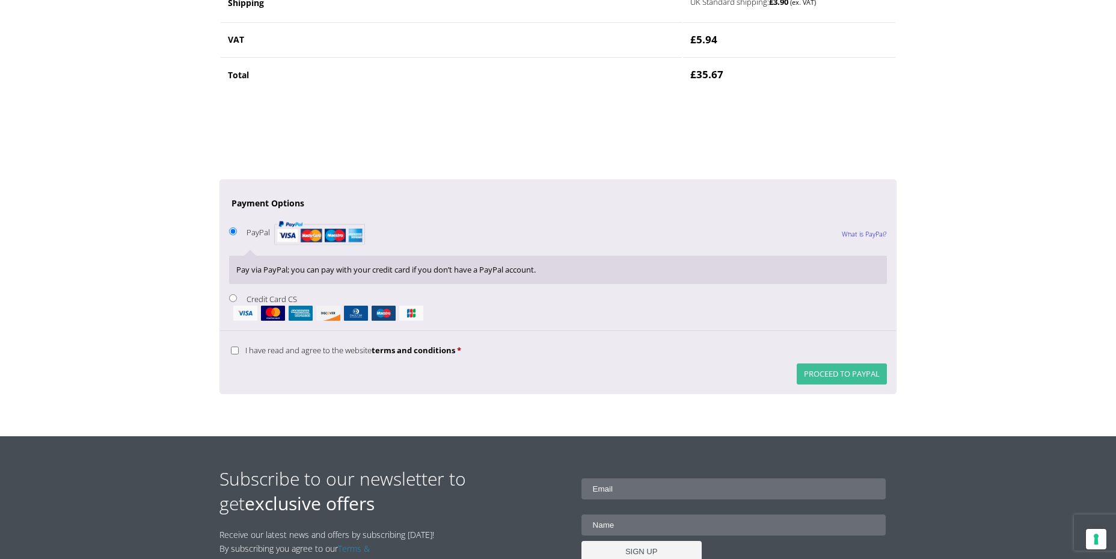
scroll to position [867, 0]
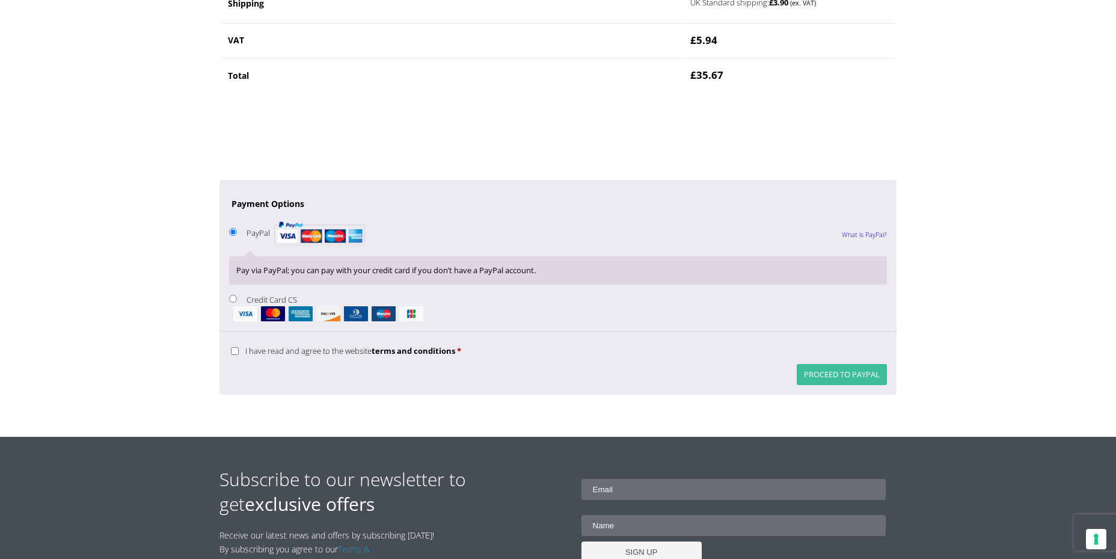
click at [841, 372] on button "Proceed to PayPal" at bounding box center [842, 374] width 90 height 21
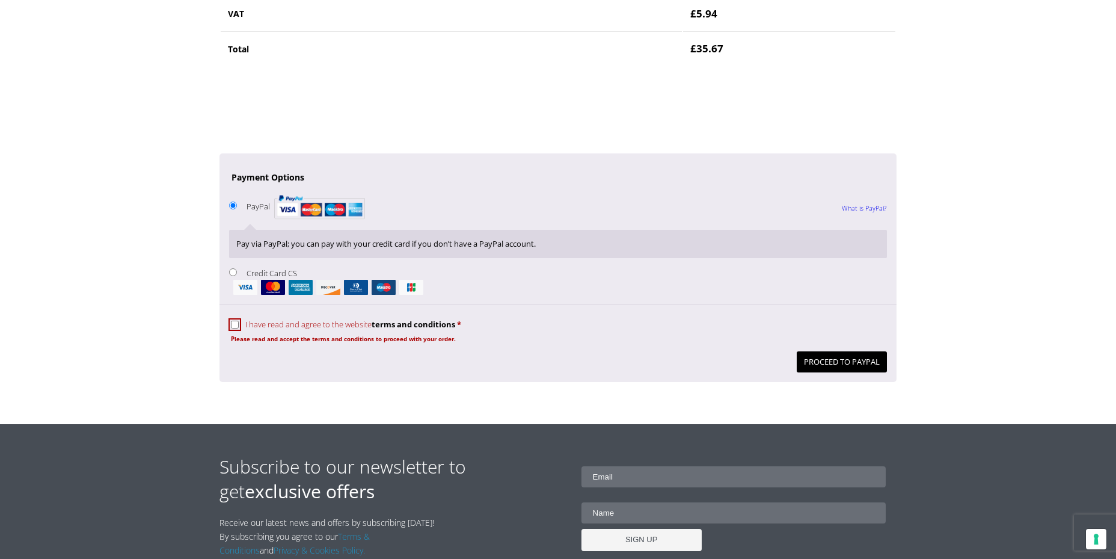
scroll to position [962, 0]
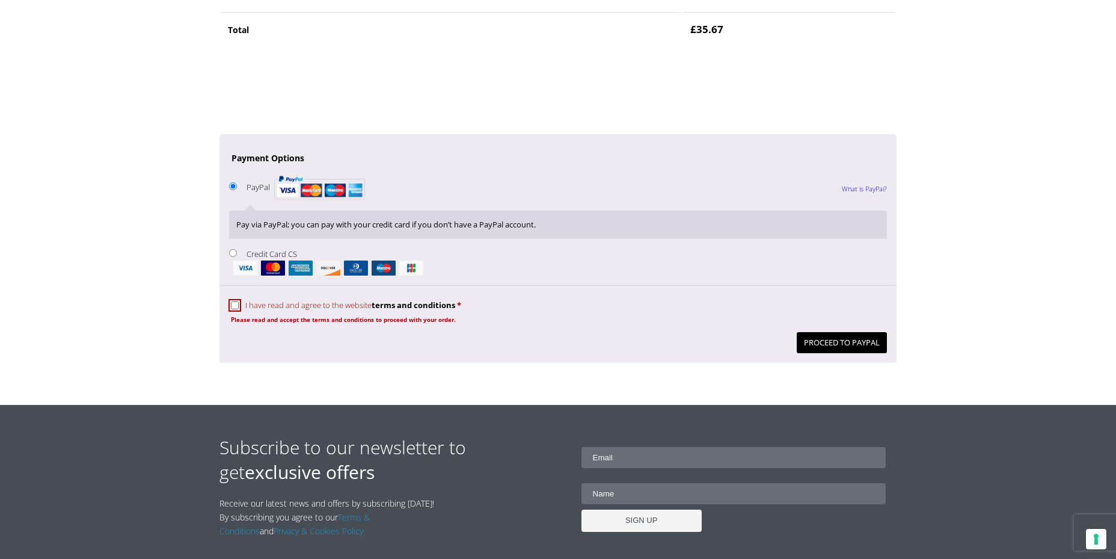
click at [232, 306] on input "I have read and agree to the website terms and conditions *" at bounding box center [235, 305] width 8 height 8
checkbox input "true"
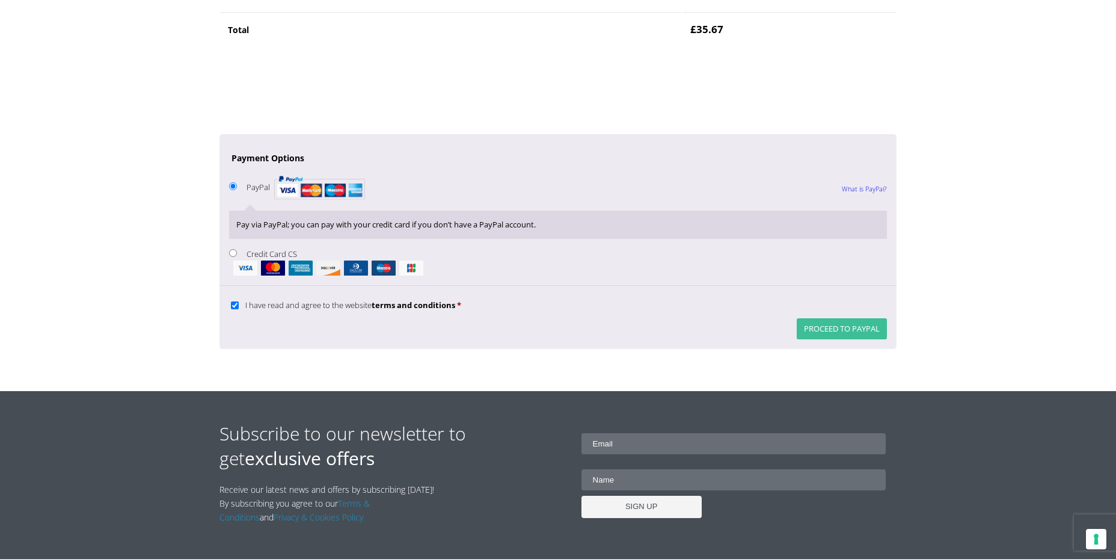
click at [817, 328] on button "Proceed to PayPal" at bounding box center [842, 328] width 90 height 21
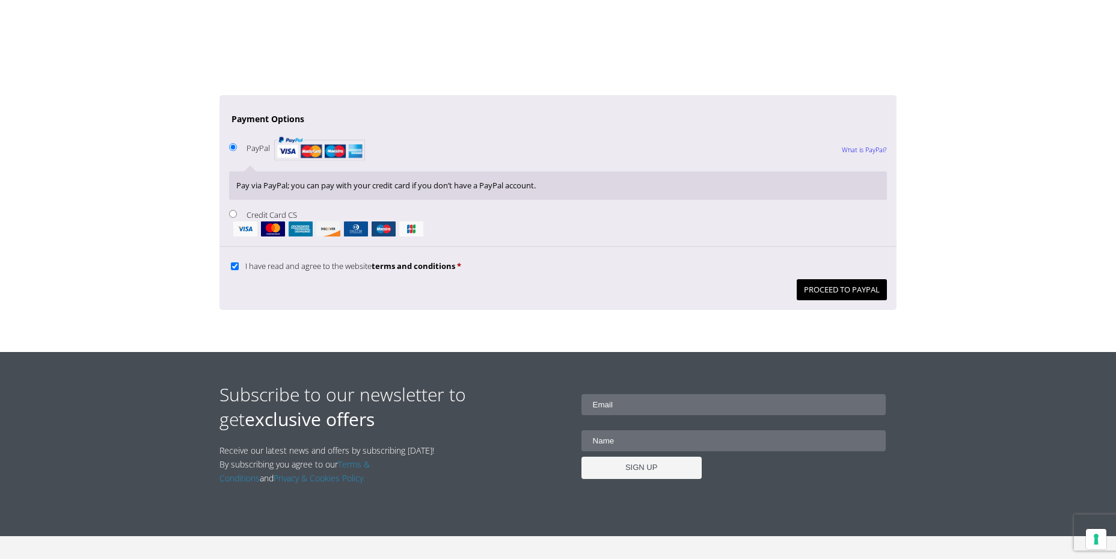
scroll to position [996, 0]
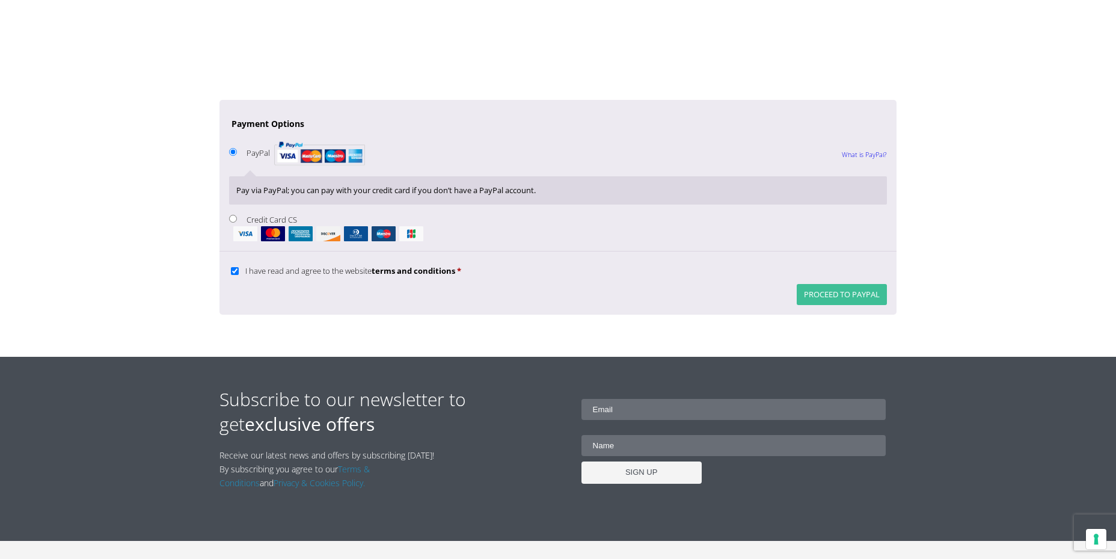
click at [819, 294] on button "Proceed to PayPal" at bounding box center [842, 294] width 90 height 21
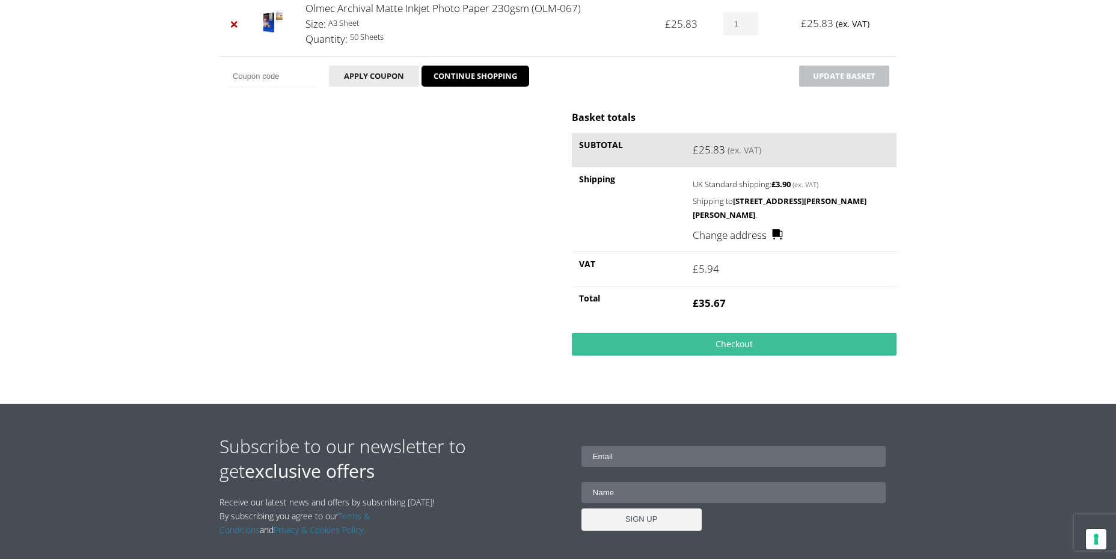
scroll to position [287, 0]
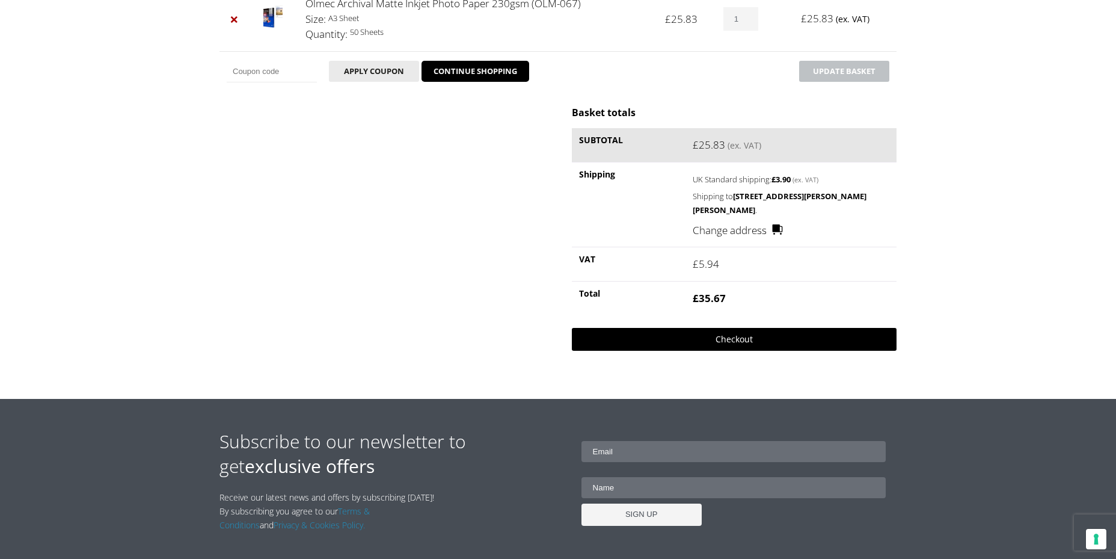
click at [724, 344] on link "Checkout" at bounding box center [734, 339] width 325 height 23
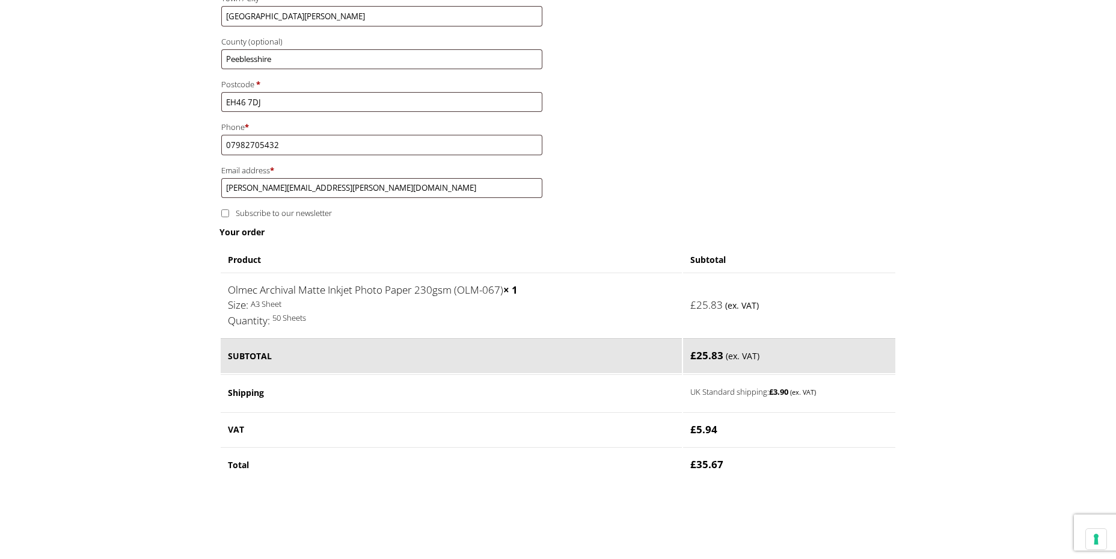
scroll to position [812, 0]
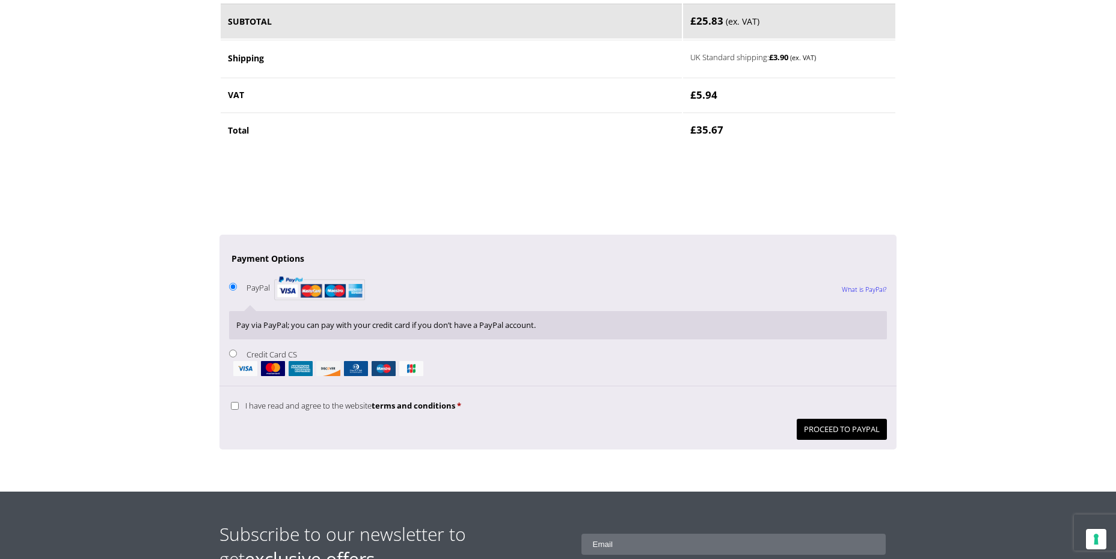
click at [235, 404] on input "I have read and agree to the website terms and conditions *" at bounding box center [235, 406] width 8 height 8
checkbox input "true"
click at [834, 428] on button "Proceed to PayPal" at bounding box center [842, 429] width 90 height 21
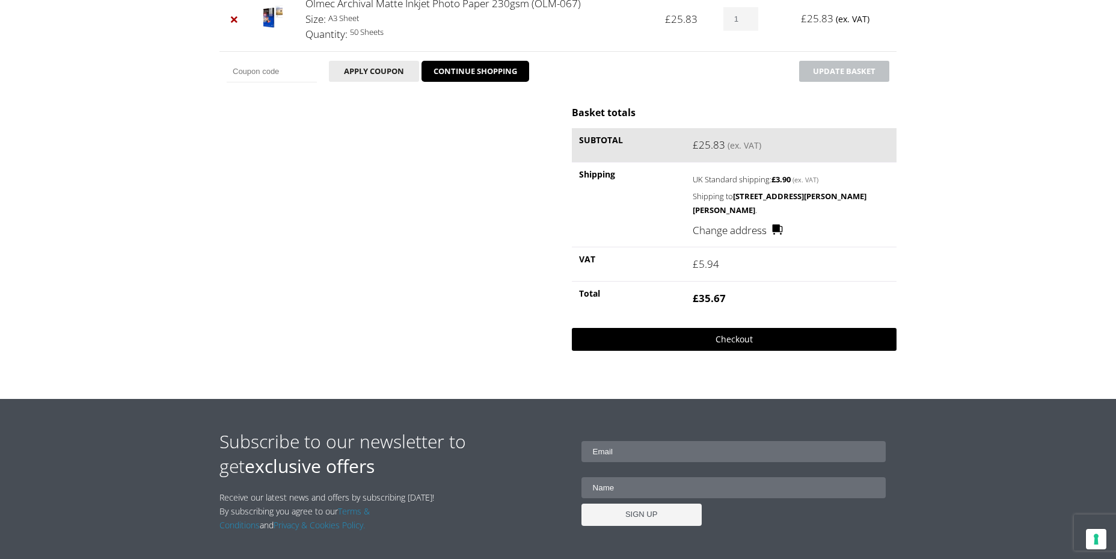
drag, startPoint x: 706, startPoint y: 342, endPoint x: 689, endPoint y: 342, distance: 16.9
click at [706, 342] on link "Checkout" at bounding box center [734, 339] width 325 height 23
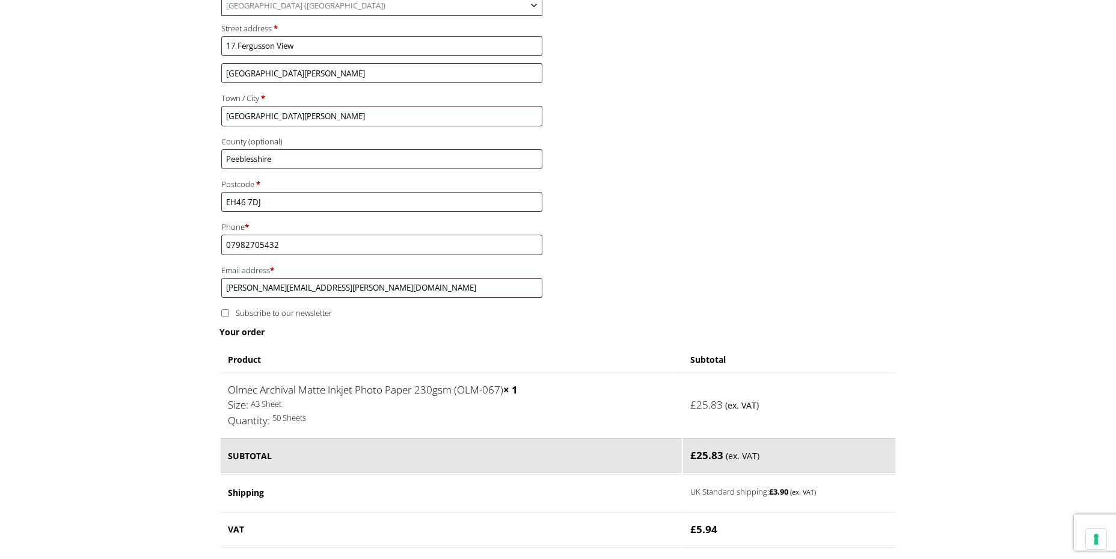
scroll to position [379, 0]
click at [229, 315] on input "Subscribe to our newsletter" at bounding box center [225, 312] width 8 height 8
drag, startPoint x: 227, startPoint y: 313, endPoint x: 236, endPoint y: 315, distance: 9.8
click at [227, 313] on input "Subscribe to our newsletter" at bounding box center [225, 312] width 8 height 8
checkbox input "false"
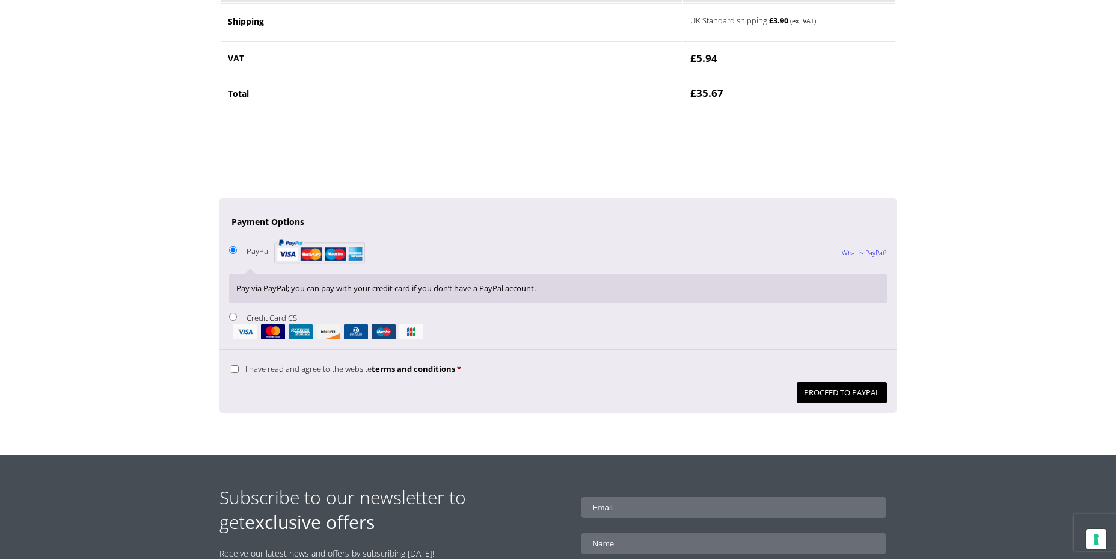
scroll to position [852, 0]
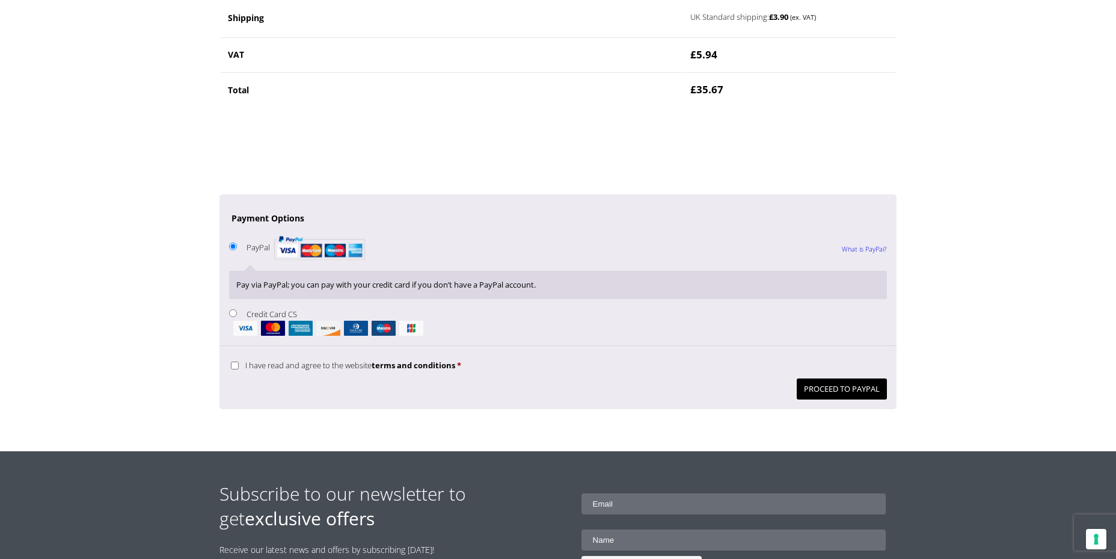
click at [235, 311] on input "Credit Card CS" at bounding box center [233, 313] width 8 height 8
radio input "true"
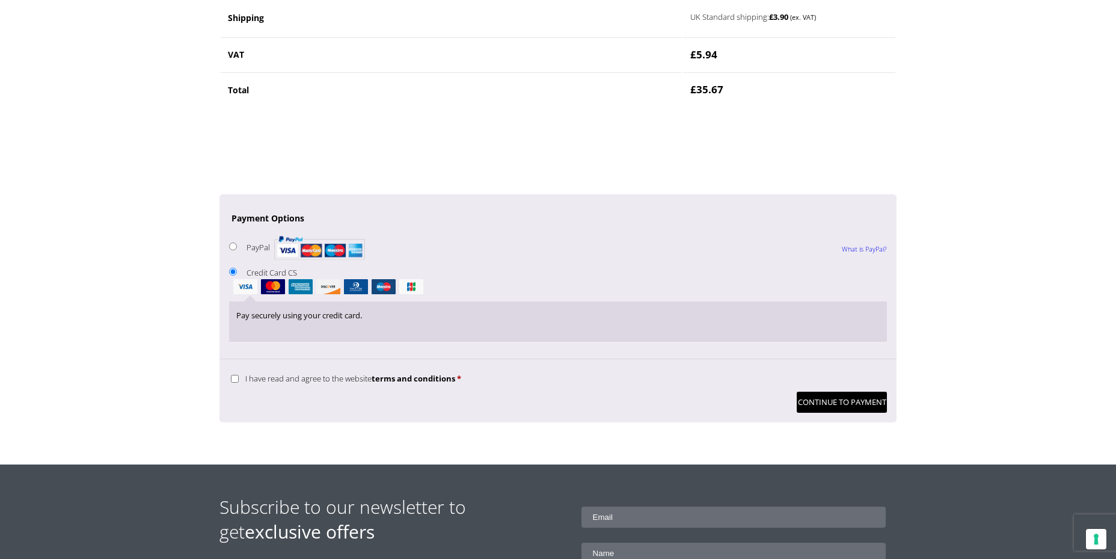
click at [237, 380] on input "I have read and agree to the website terms and conditions *" at bounding box center [235, 379] width 8 height 8
checkbox input "true"
click at [842, 400] on button "Continue to Payment" at bounding box center [842, 402] width 90 height 21
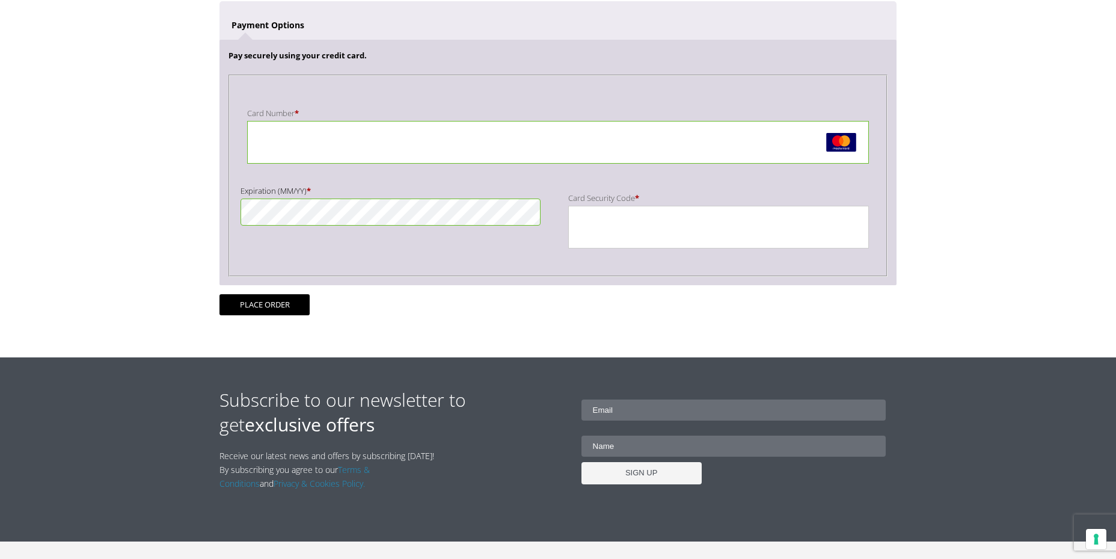
scroll to position [254, 0]
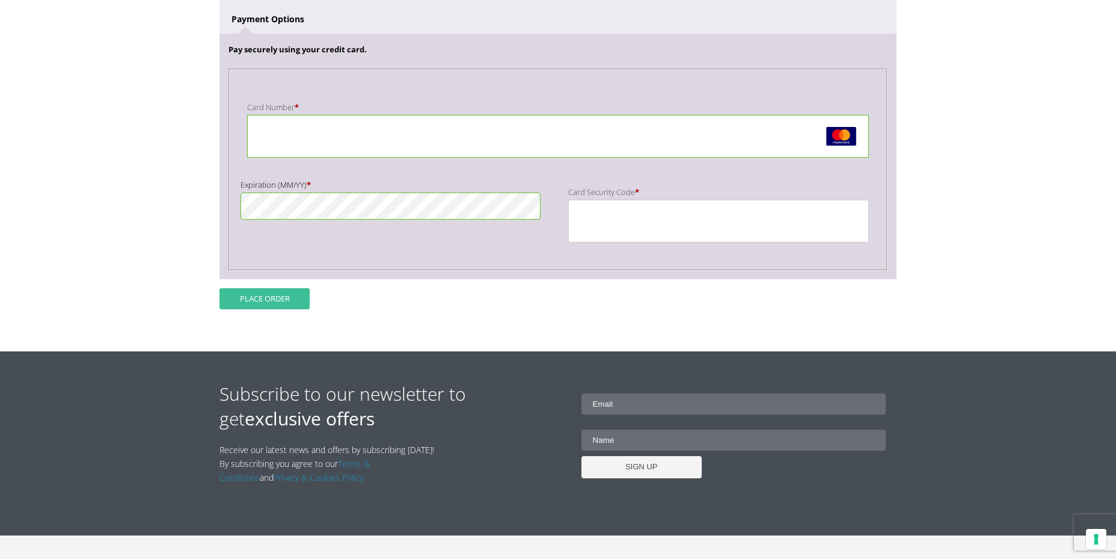
click at [240, 300] on button "Place order" at bounding box center [265, 298] width 90 height 21
